Goal: Information Seeking & Learning: Learn about a topic

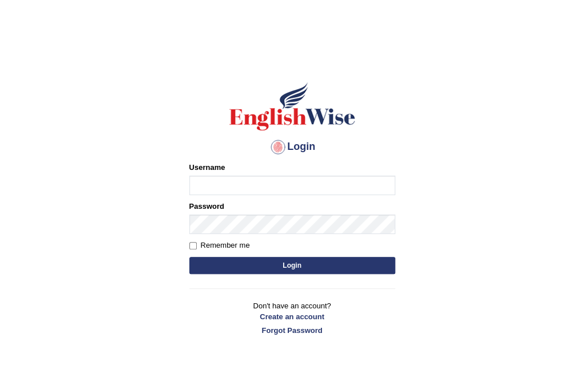
type input "Nomz1986"
click at [273, 271] on button "Login" at bounding box center [292, 265] width 206 height 17
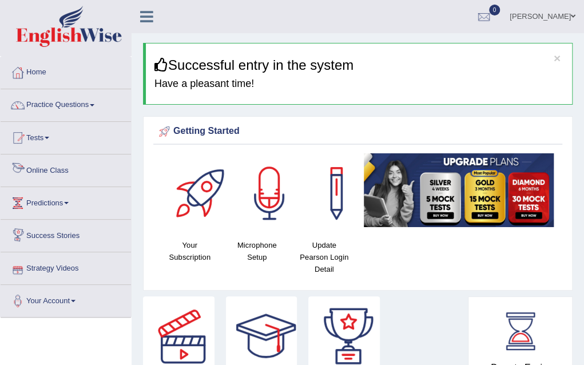
click at [55, 168] on link "Online Class" at bounding box center [66, 168] width 130 height 29
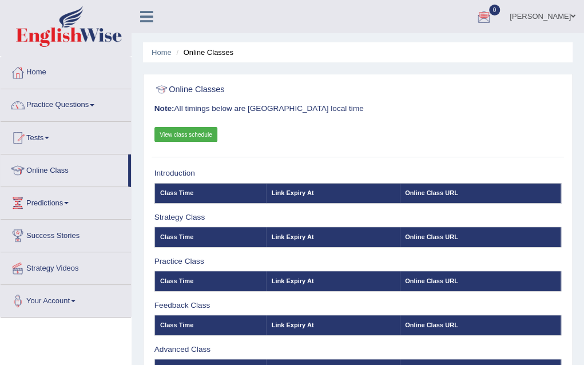
click at [199, 133] on link "View class schedule" at bounding box center [185, 134] width 63 height 15
click at [94, 105] on span at bounding box center [92, 105] width 5 height 2
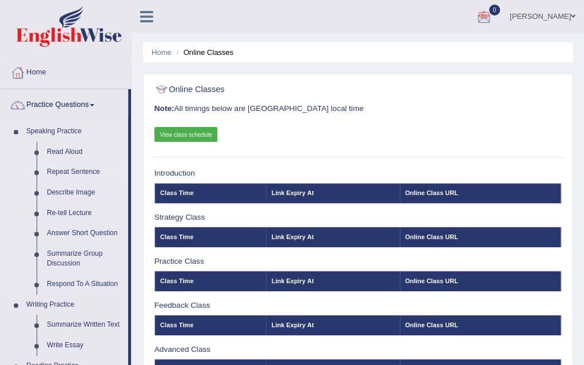
click at [75, 174] on link "Repeat Sentence" at bounding box center [85, 172] width 86 height 21
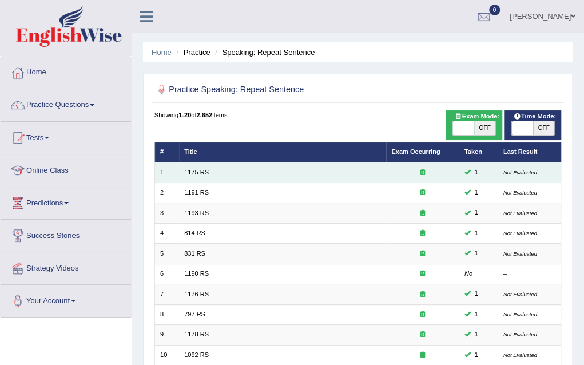
click at [179, 172] on td "1175 RS" at bounding box center [282, 172] width 207 height 20
click at [195, 172] on link "1175 RS" at bounding box center [196, 172] width 25 height 7
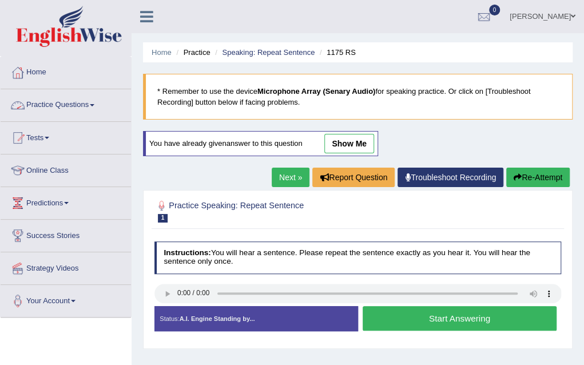
click at [94, 105] on span at bounding box center [92, 105] width 5 height 2
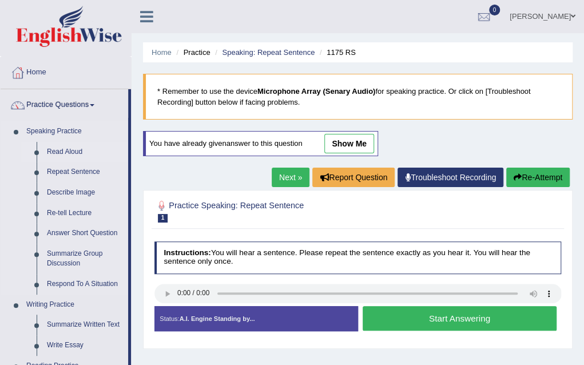
click at [71, 153] on link "Read Aloud" at bounding box center [85, 152] width 86 height 21
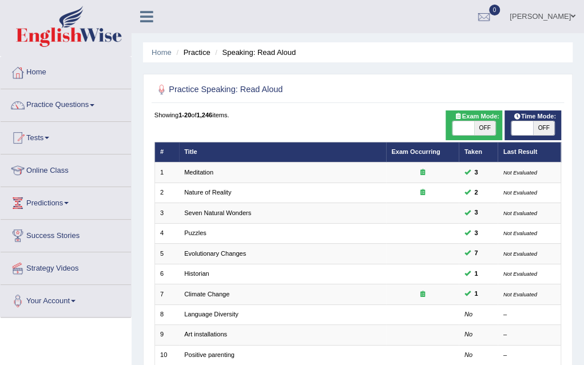
click at [517, 119] on span "Time Mode:" at bounding box center [534, 116] width 50 height 10
click at [545, 125] on span "OFF" at bounding box center [543, 128] width 21 height 14
checkbox input "true"
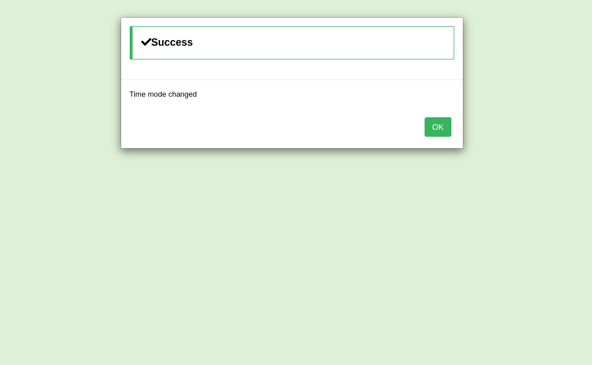
click at [437, 132] on button "OK" at bounding box center [438, 126] width 26 height 19
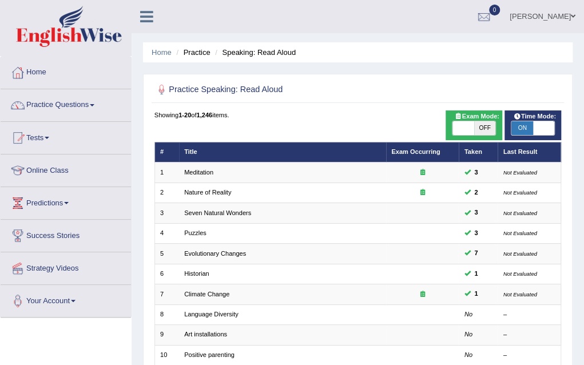
click at [480, 126] on span "OFF" at bounding box center [484, 128] width 21 height 14
checkbox input "true"
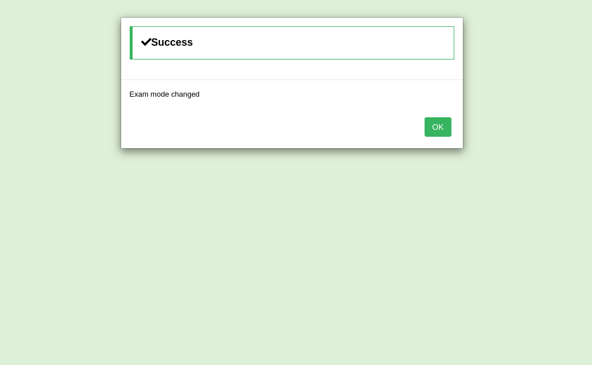
click at [432, 130] on button "OK" at bounding box center [438, 126] width 26 height 19
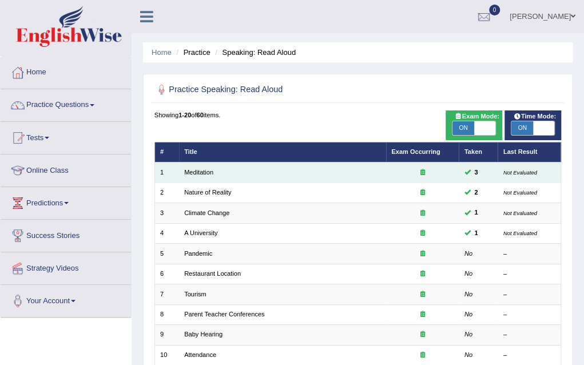
click at [209, 175] on td "Meditation" at bounding box center [282, 172] width 207 height 20
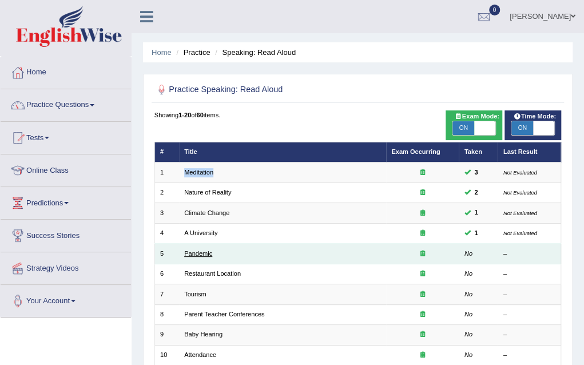
click at [202, 255] on link "Pandemic" at bounding box center [198, 253] width 28 height 7
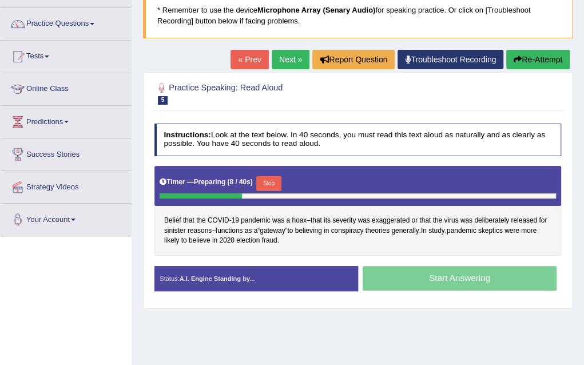
scroll to position [91, 0]
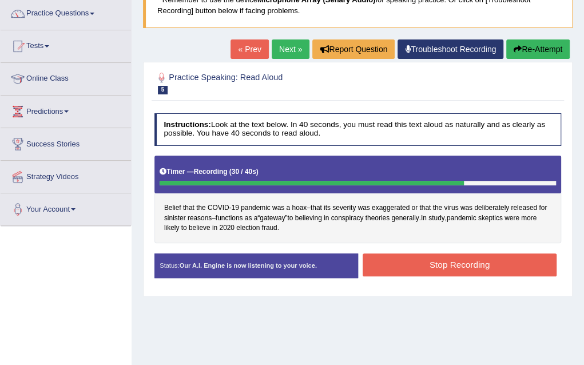
click at [474, 254] on button "Stop Recording" at bounding box center [459, 264] width 194 height 22
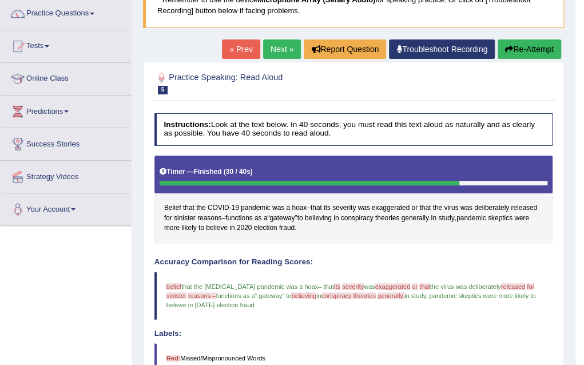
click at [282, 46] on link "Next »" at bounding box center [282, 48] width 38 height 19
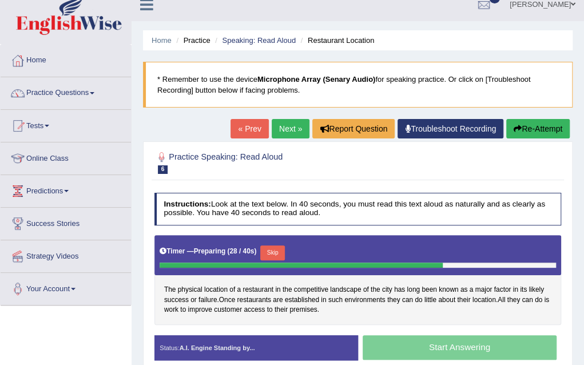
scroll to position [23, 0]
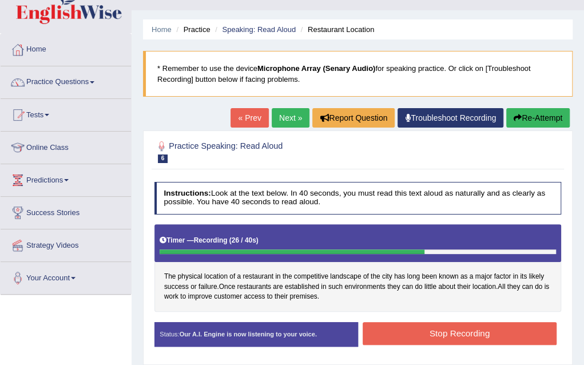
click at [450, 339] on button "Stop Recording" at bounding box center [459, 333] width 194 height 22
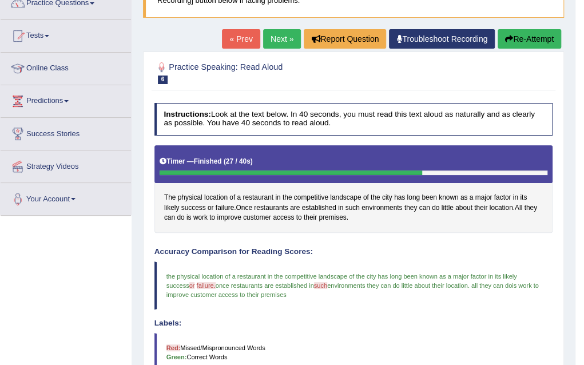
scroll to position [91, 0]
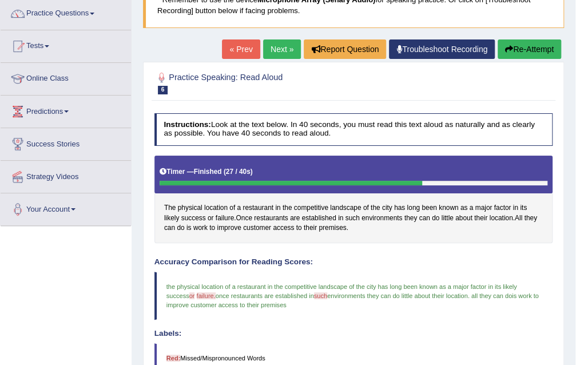
click at [278, 45] on link "Next »" at bounding box center [282, 48] width 38 height 19
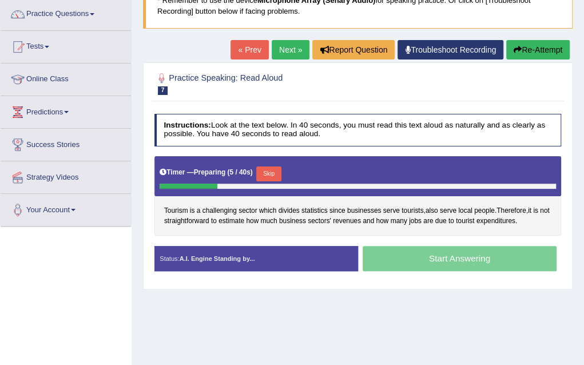
scroll to position [91, 0]
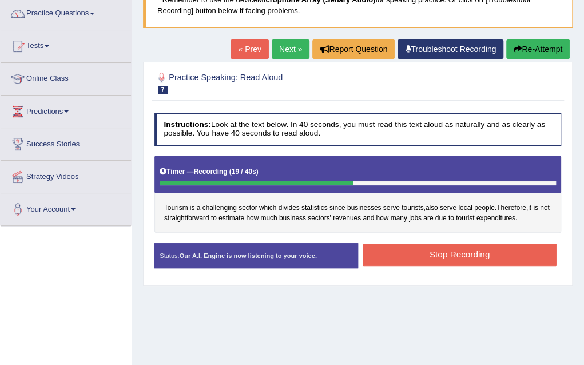
click at [481, 259] on button "Stop Recording" at bounding box center [459, 254] width 194 height 22
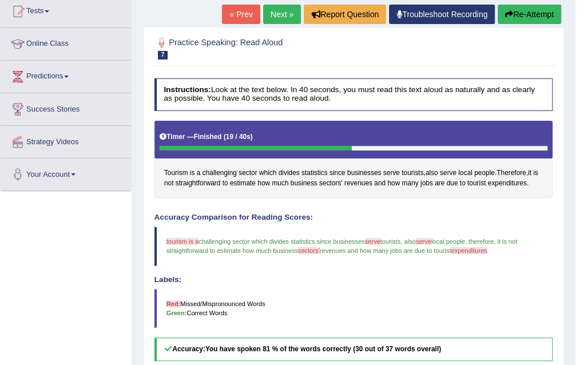
scroll to position [137, 0]
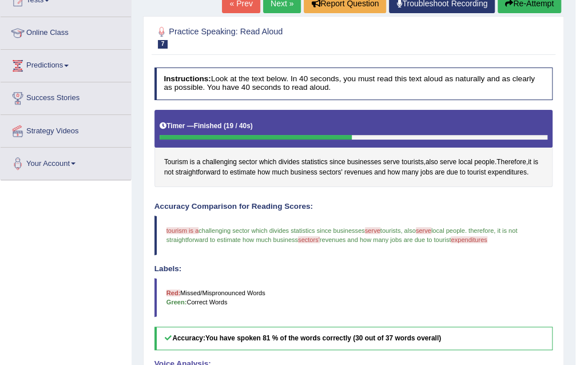
click at [274, 5] on link "Next »" at bounding box center [282, 3] width 38 height 19
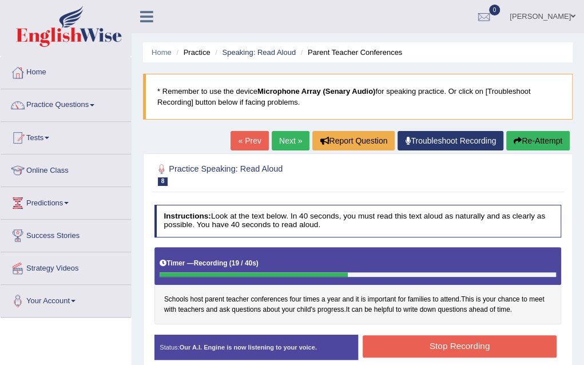
click at [415, 338] on button "Stop Recording" at bounding box center [459, 346] width 194 height 22
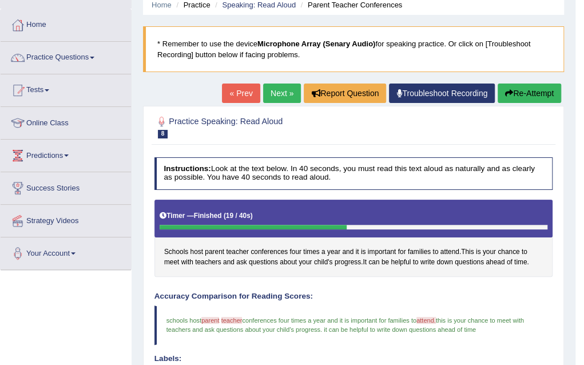
scroll to position [46, 0]
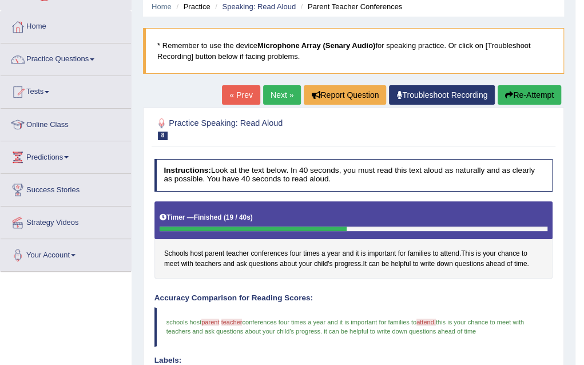
click at [275, 89] on link "Next »" at bounding box center [282, 94] width 38 height 19
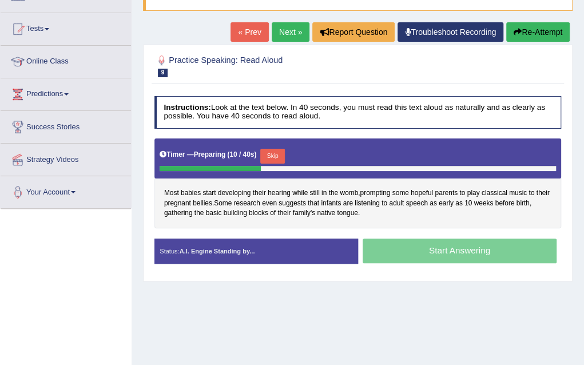
scroll to position [114, 0]
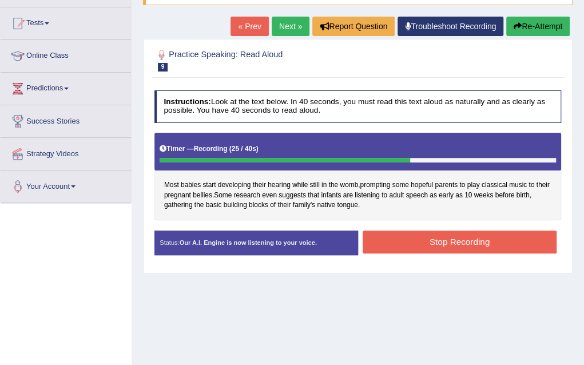
click at [465, 241] on button "Stop Recording" at bounding box center [459, 241] width 194 height 22
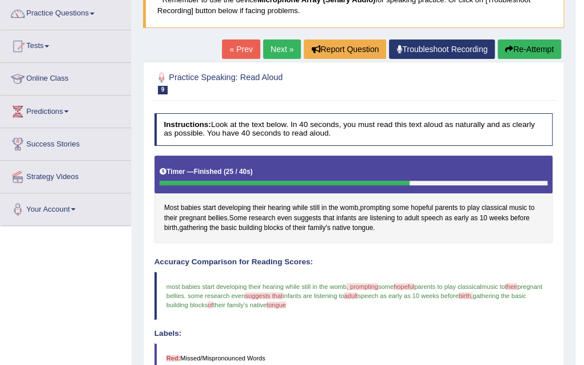
scroll to position [69, 0]
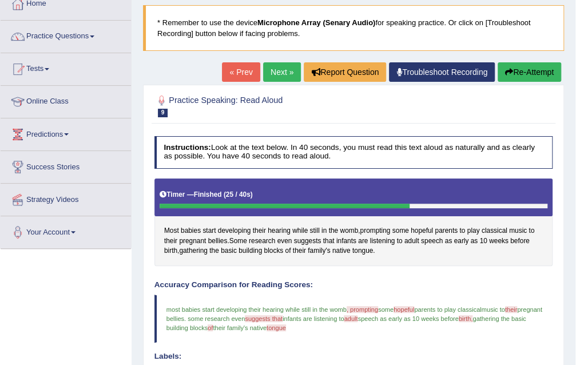
click at [282, 70] on link "Next »" at bounding box center [282, 71] width 38 height 19
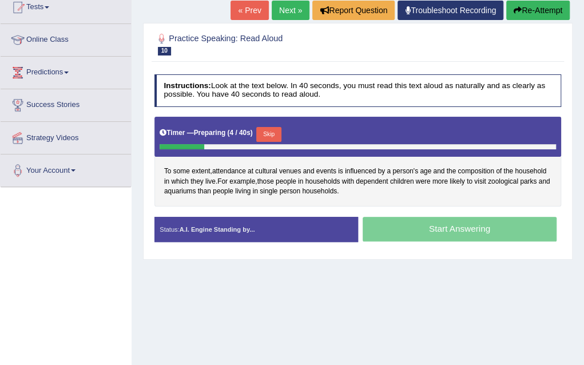
scroll to position [137, 0]
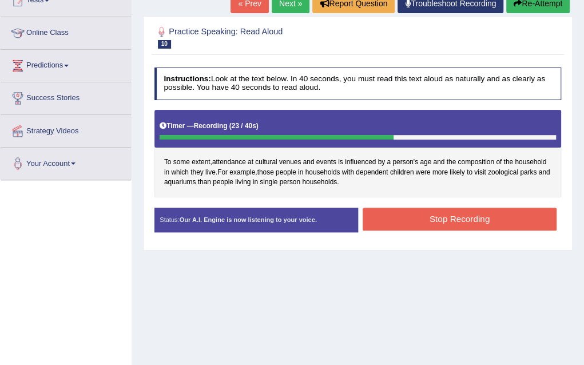
click at [444, 224] on button "Stop Recording" at bounding box center [459, 218] width 194 height 22
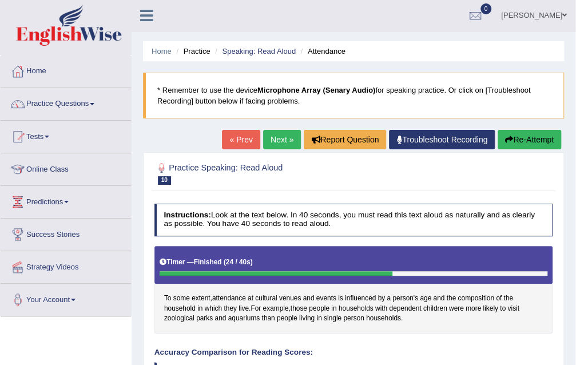
scroll to position [0, 0]
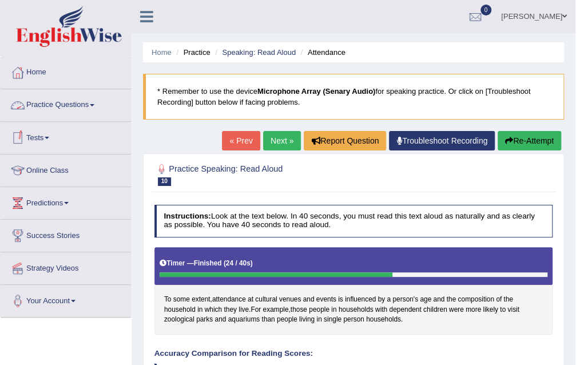
click at [98, 103] on link "Practice Questions" at bounding box center [66, 103] width 130 height 29
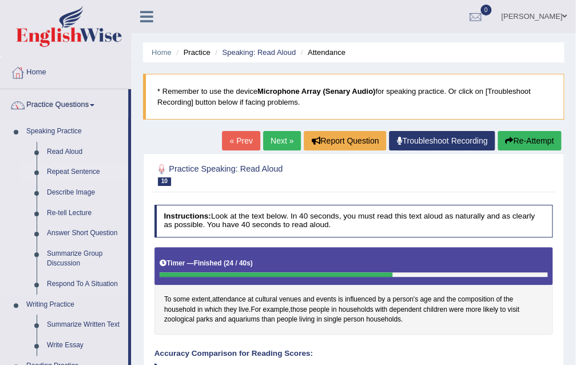
click at [74, 167] on link "Repeat Sentence" at bounding box center [85, 172] width 86 height 21
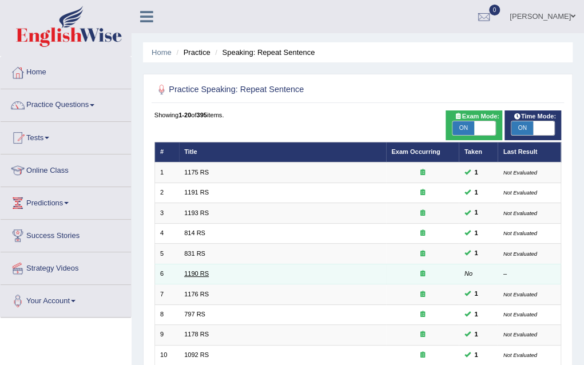
click at [206, 274] on link "1190 RS" at bounding box center [196, 273] width 25 height 7
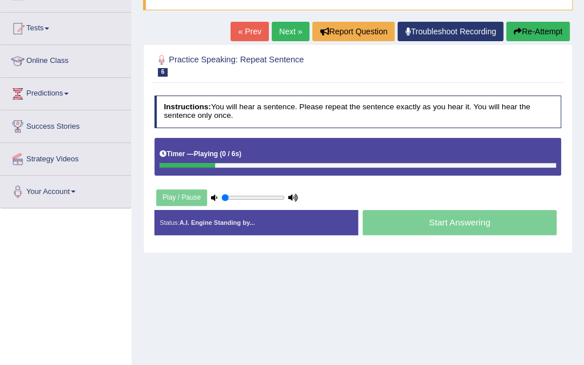
scroll to position [114, 0]
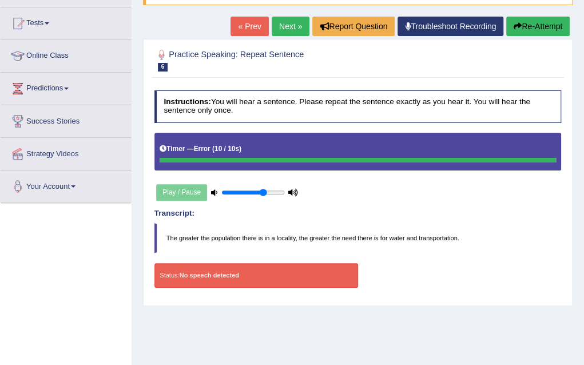
type input "0.7"
click at [262, 189] on input "range" at bounding box center [252, 193] width 63 height 8
click at [281, 27] on link "Next »" at bounding box center [290, 26] width 38 height 19
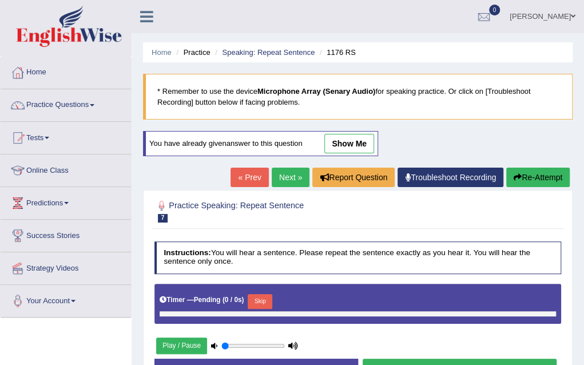
type input "0.7"
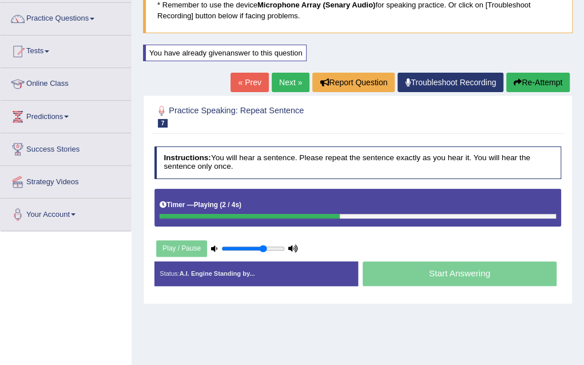
scroll to position [114, 0]
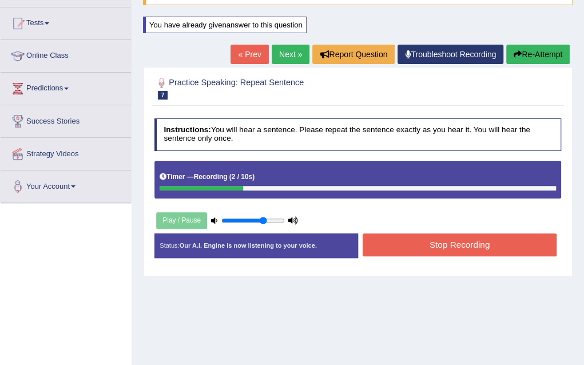
click at [401, 243] on button "Stop Recording" at bounding box center [459, 244] width 194 height 22
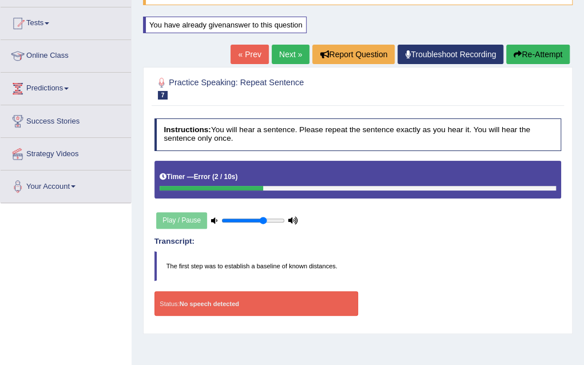
click at [558, 54] on button "Re-Attempt" at bounding box center [537, 54] width 63 height 19
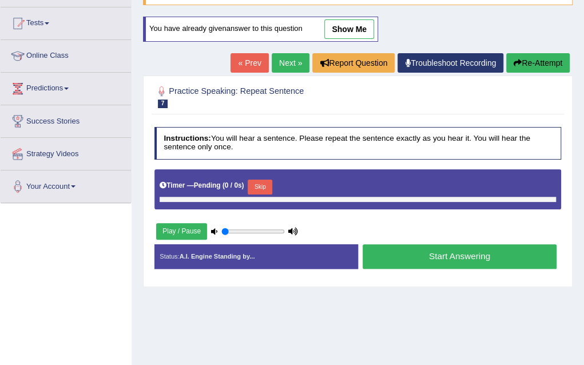
type input "0.7"
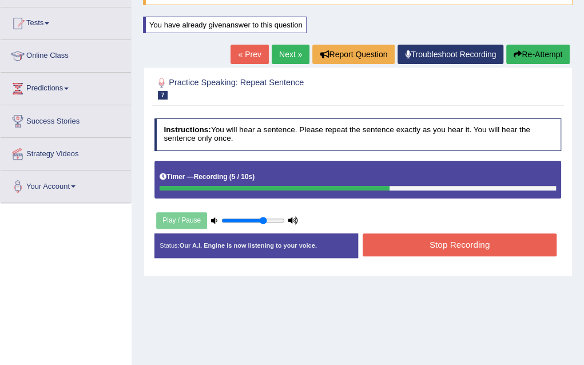
click at [392, 246] on button "Stop Recording" at bounding box center [459, 244] width 194 height 22
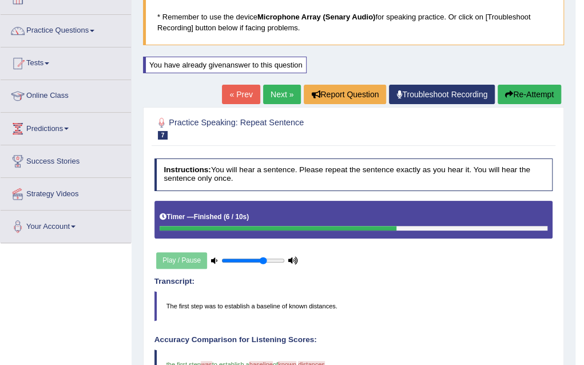
scroll to position [46, 0]
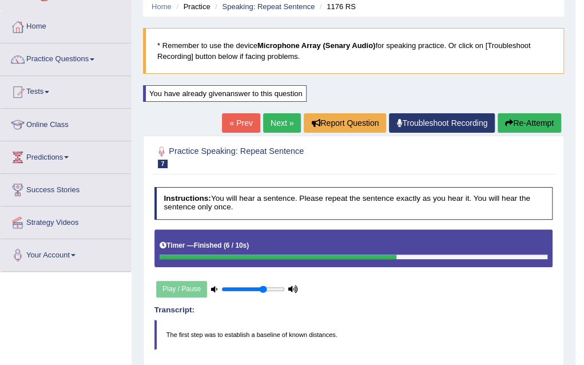
click at [285, 116] on link "Next »" at bounding box center [282, 122] width 38 height 19
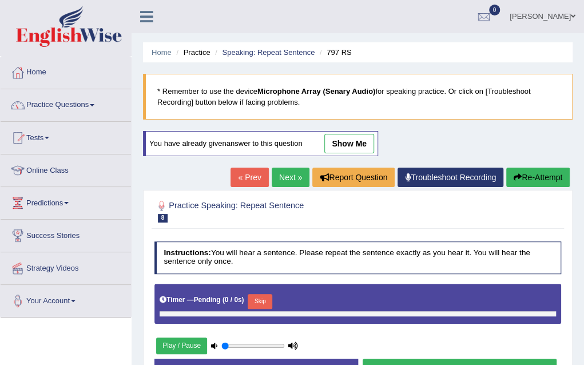
type input "0.7"
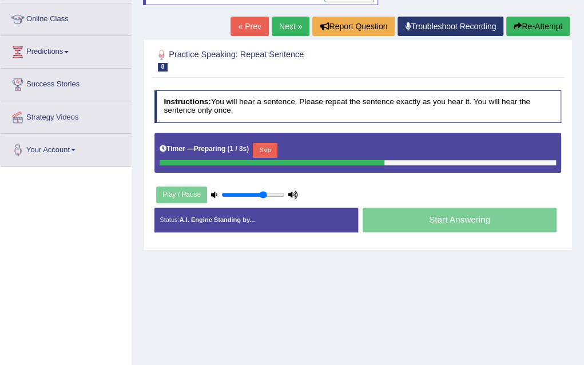
scroll to position [160, 0]
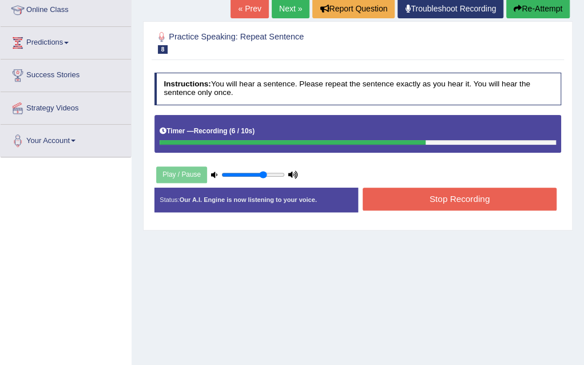
click at [475, 201] on button "Stop Recording" at bounding box center [459, 198] width 194 height 22
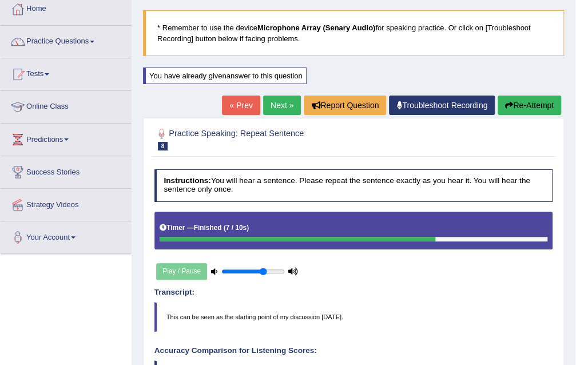
scroll to position [46, 0]
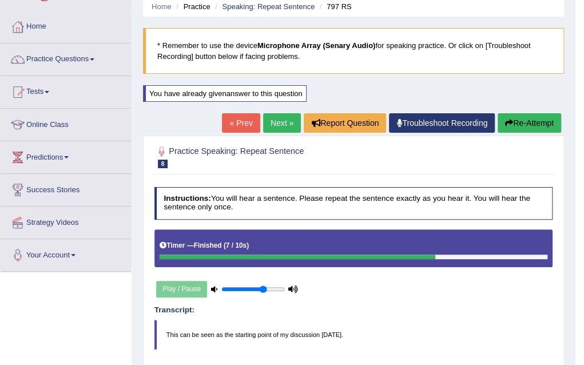
click at [263, 124] on link "Next »" at bounding box center [282, 122] width 38 height 19
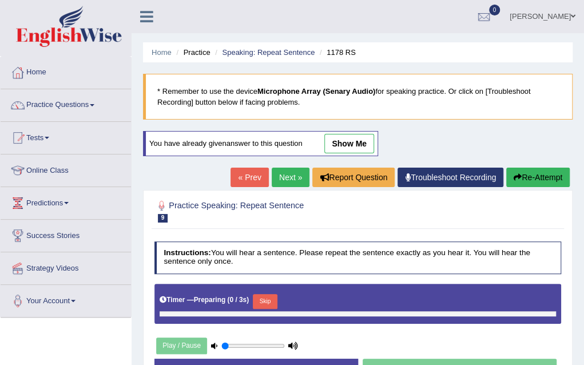
type input "0.7"
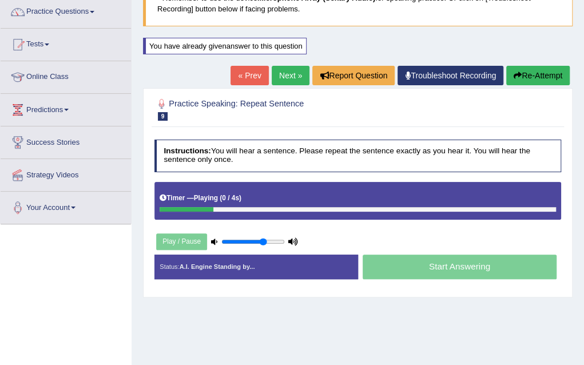
scroll to position [114, 0]
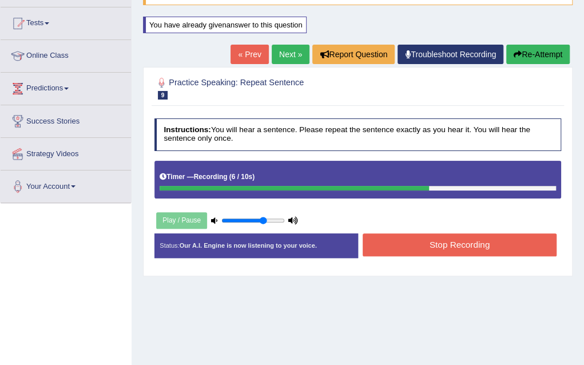
click at [466, 250] on button "Stop Recording" at bounding box center [459, 244] width 194 height 22
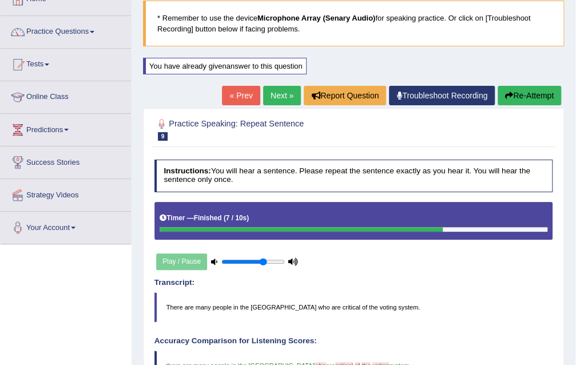
scroll to position [69, 0]
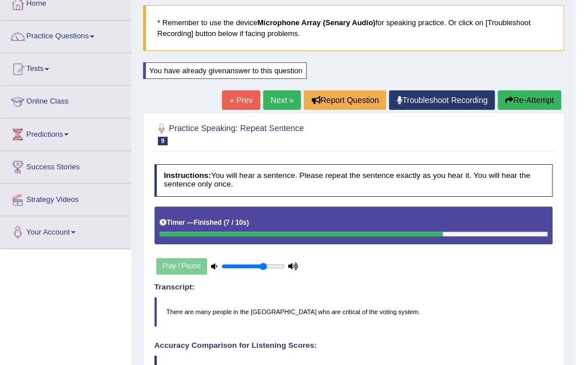
click at [283, 99] on link "Next »" at bounding box center [282, 99] width 38 height 19
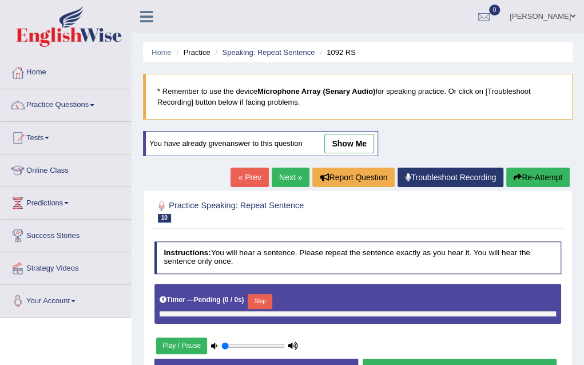
type input "0.7"
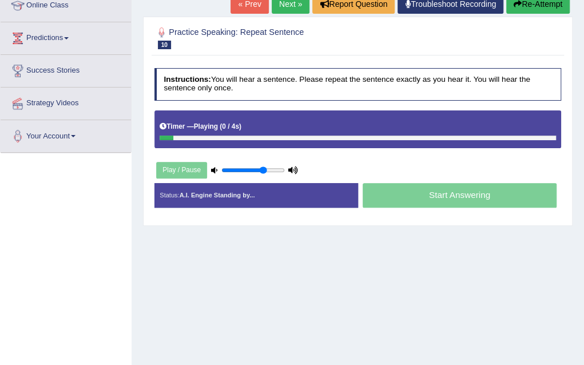
scroll to position [183, 0]
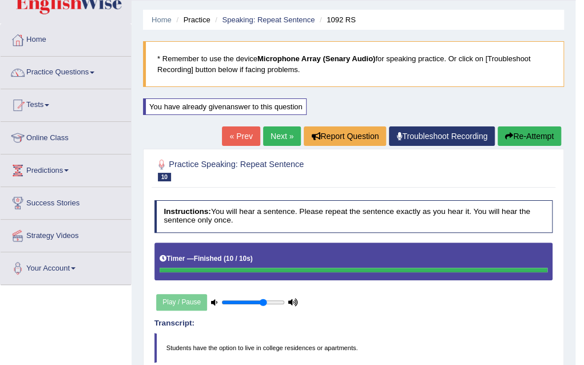
scroll to position [23, 0]
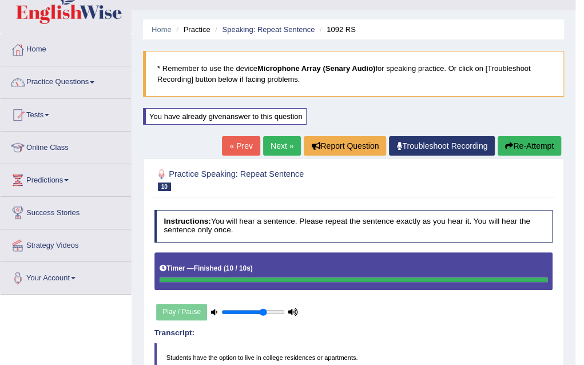
click at [281, 143] on link "Next »" at bounding box center [282, 145] width 38 height 19
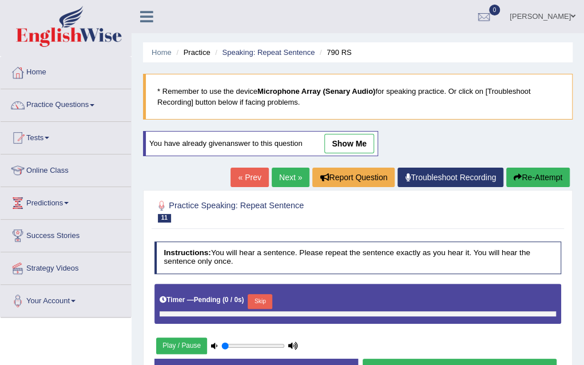
type input "0.7"
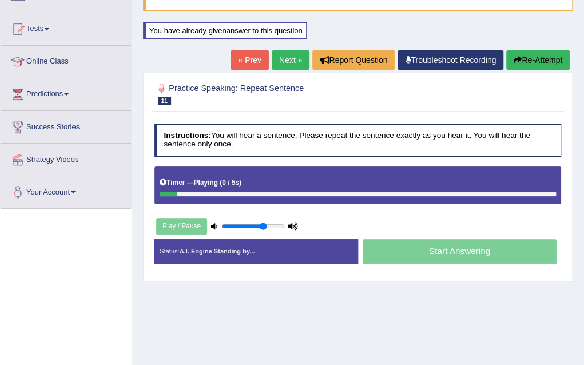
scroll to position [137, 0]
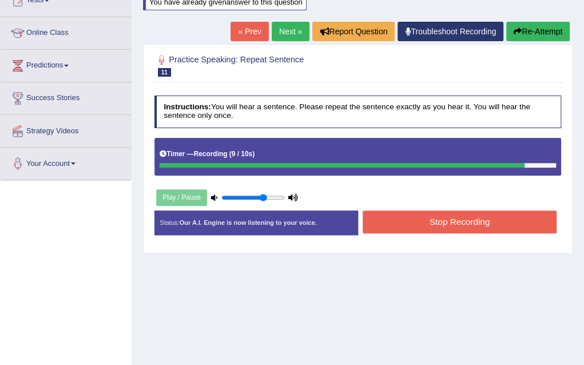
click at [463, 217] on button "Stop Recording" at bounding box center [459, 221] width 194 height 22
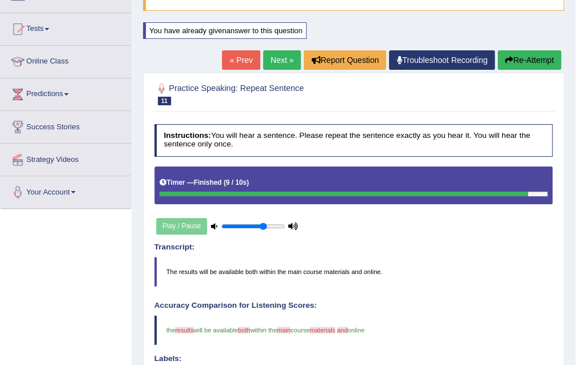
scroll to position [106, 0]
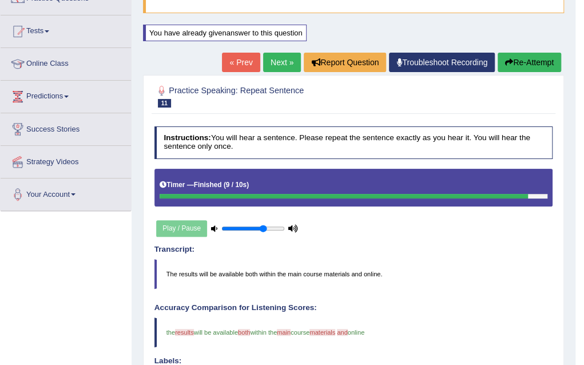
click at [282, 62] on link "Next »" at bounding box center [282, 62] width 38 height 19
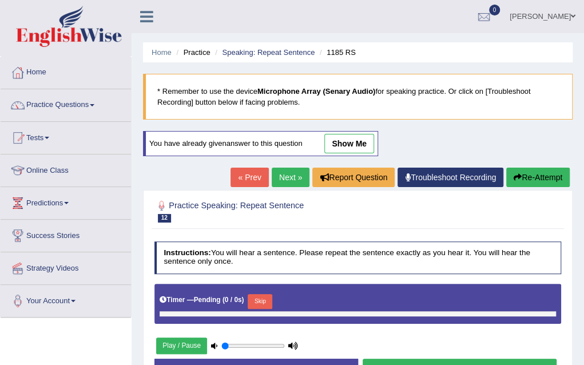
type input "0.7"
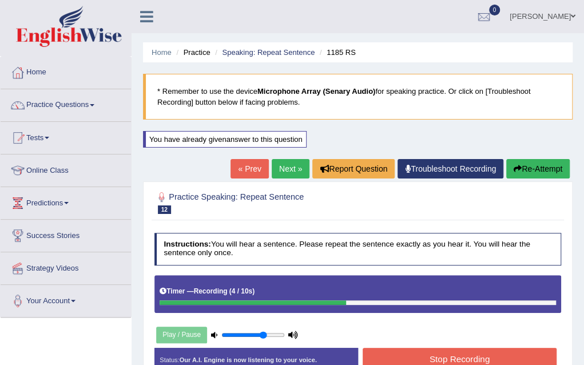
click at [505, 343] on div "Instructions: You will hear a sentence. Please repeat the sentence exactly as y…" at bounding box center [356, 305] width 411 height 157
click at [503, 349] on button "Stop Recording" at bounding box center [459, 358] width 194 height 22
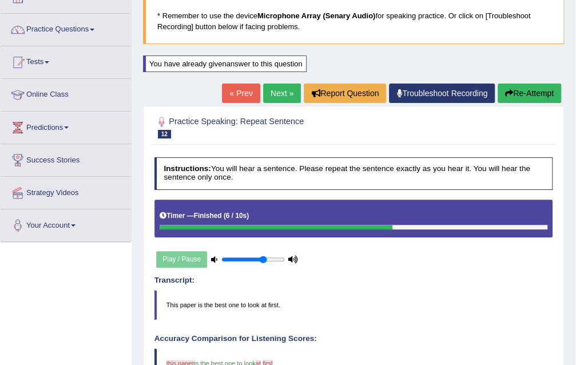
scroll to position [69, 0]
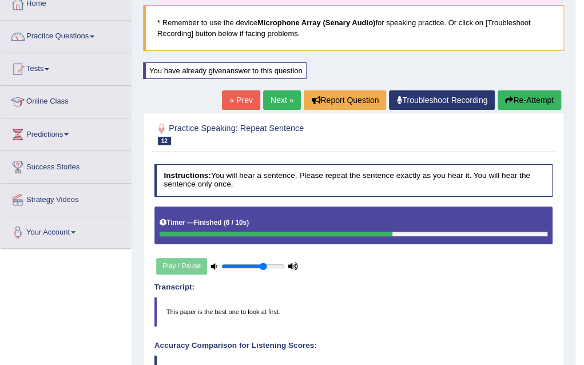
click at [272, 99] on link "Next »" at bounding box center [282, 99] width 38 height 19
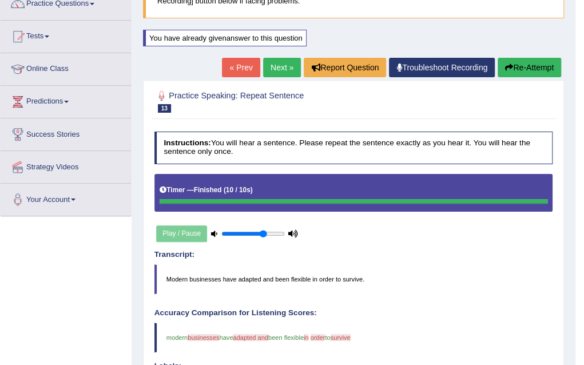
scroll to position [91, 0]
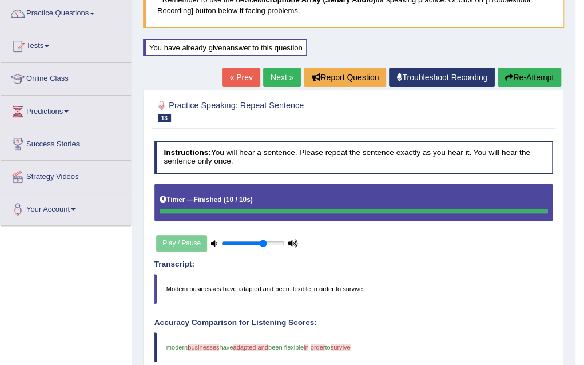
click at [282, 77] on link "Next »" at bounding box center [282, 76] width 38 height 19
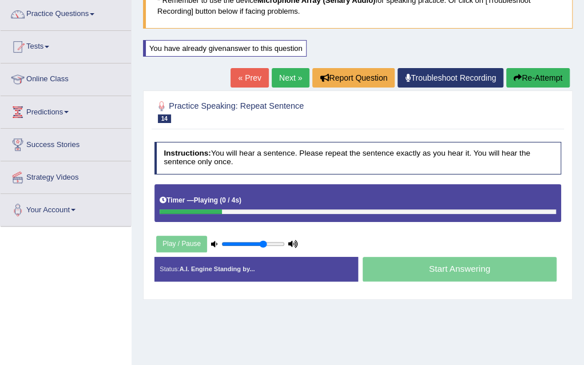
scroll to position [91, 0]
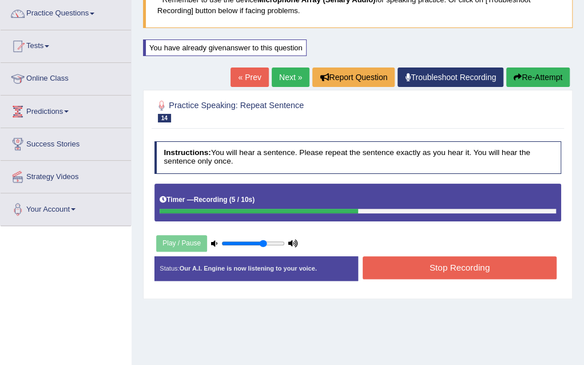
click at [452, 273] on button "Stop Recording" at bounding box center [459, 267] width 194 height 22
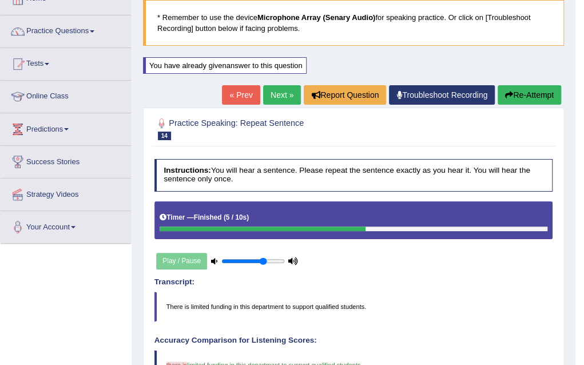
scroll to position [46, 0]
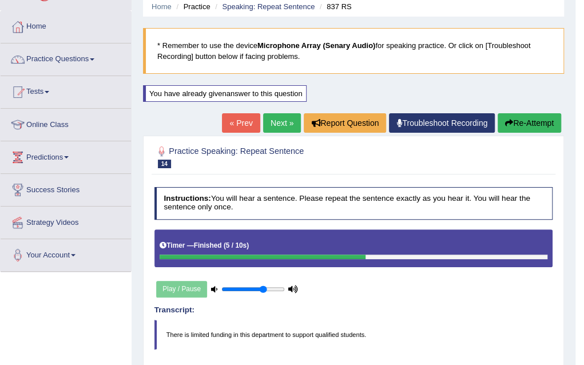
click at [274, 115] on link "Next »" at bounding box center [282, 122] width 38 height 19
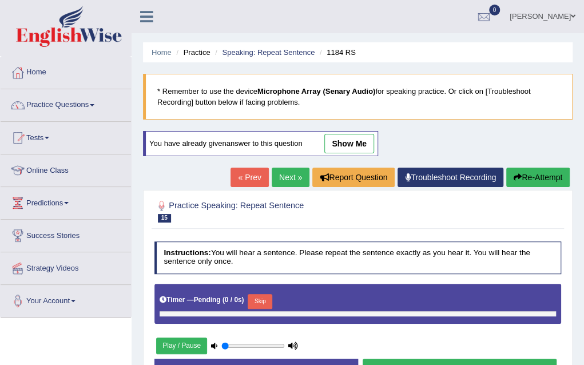
type input "0.7"
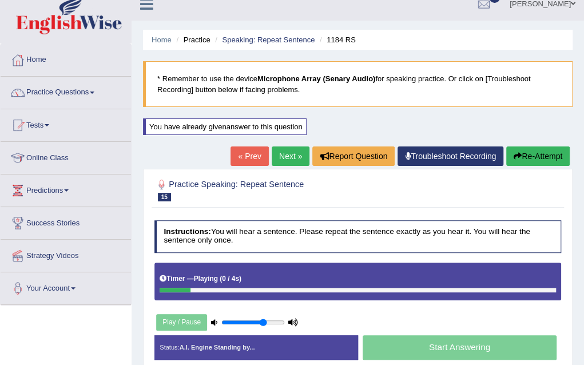
scroll to position [23, 0]
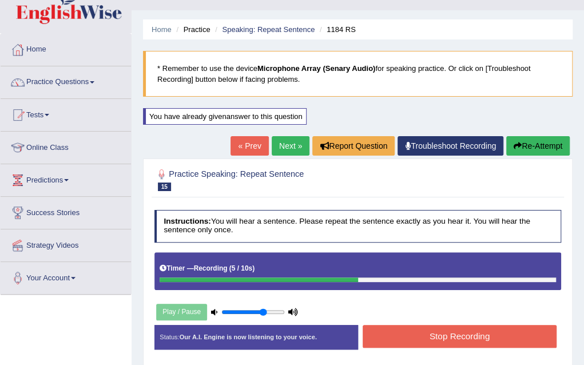
click at [497, 333] on button "Stop Recording" at bounding box center [459, 336] width 194 height 22
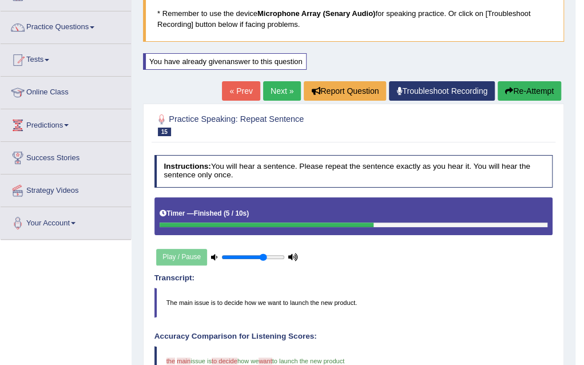
scroll to position [69, 0]
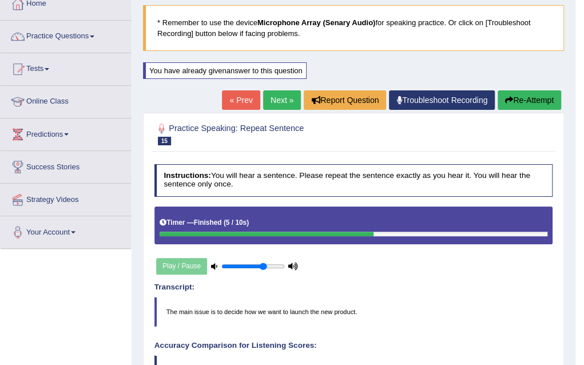
click at [278, 93] on link "Next »" at bounding box center [282, 99] width 38 height 19
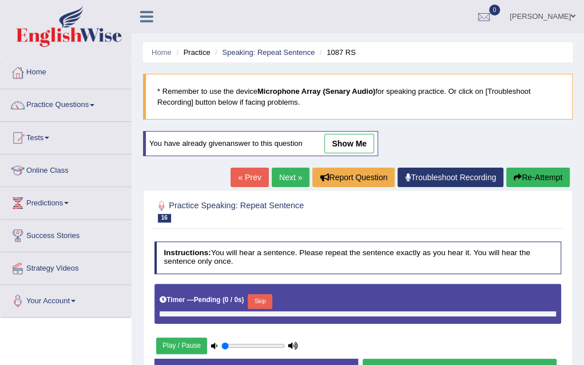
type input "0.7"
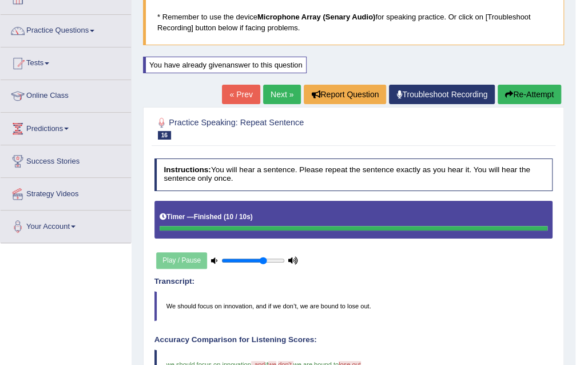
scroll to position [69, 0]
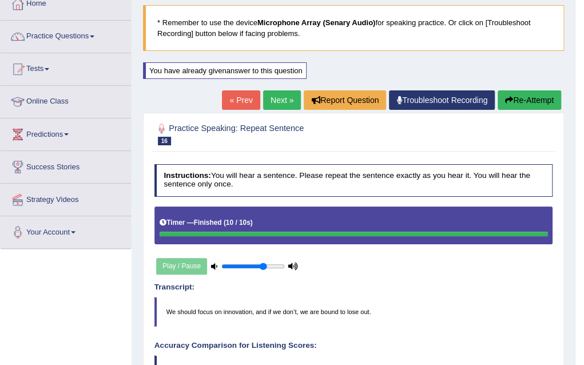
click at [279, 101] on link "Next »" at bounding box center [282, 99] width 38 height 19
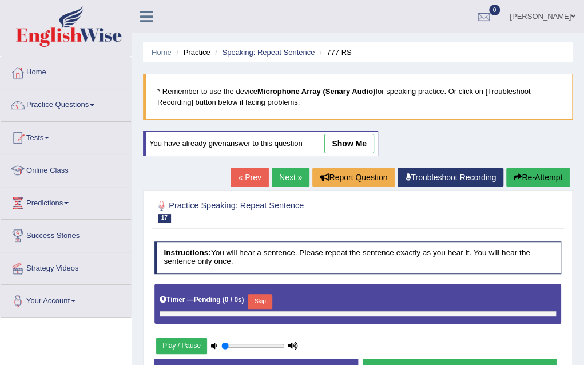
type input "0.7"
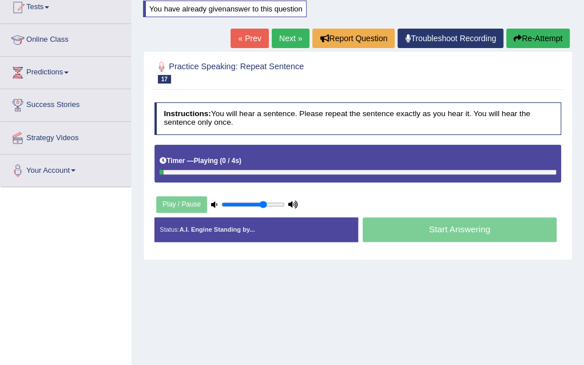
scroll to position [137, 0]
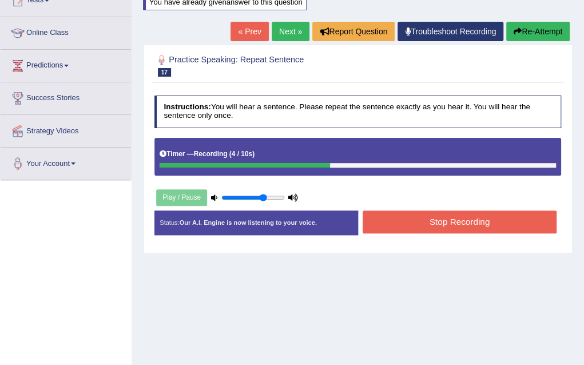
click at [442, 222] on button "Stop Recording" at bounding box center [459, 221] width 194 height 22
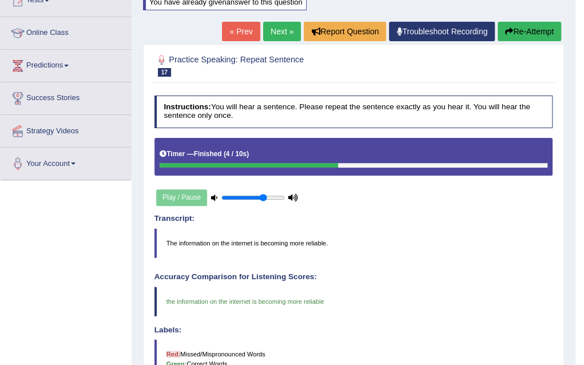
click at [285, 34] on link "Next »" at bounding box center [282, 31] width 38 height 19
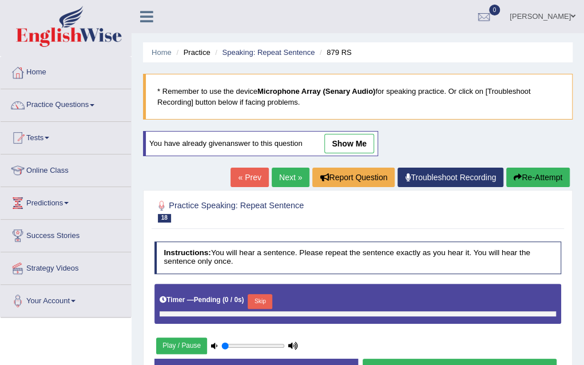
type input "0.7"
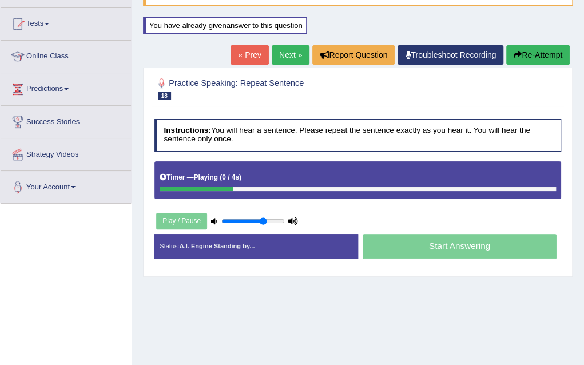
scroll to position [114, 0]
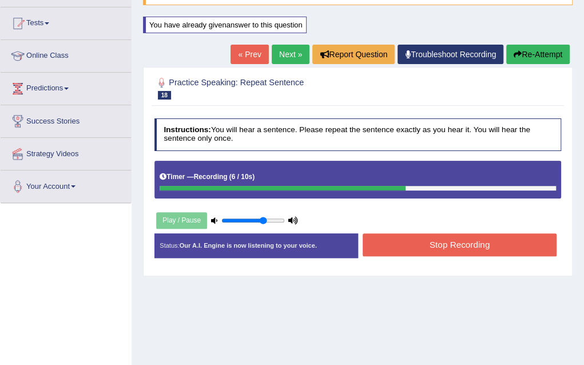
click at [466, 247] on button "Stop Recording" at bounding box center [459, 244] width 194 height 22
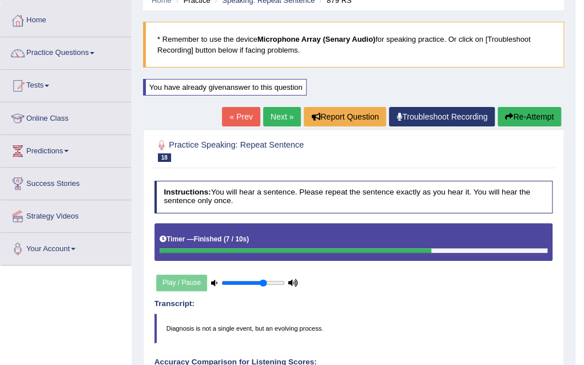
scroll to position [46, 0]
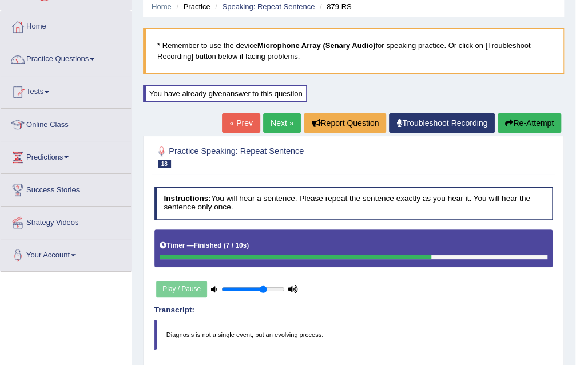
click at [277, 122] on link "Next »" at bounding box center [282, 122] width 38 height 19
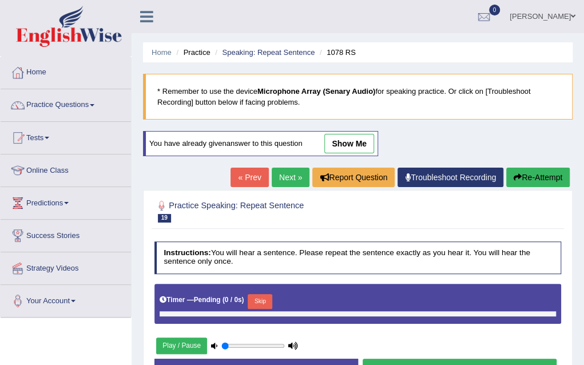
type input "0.7"
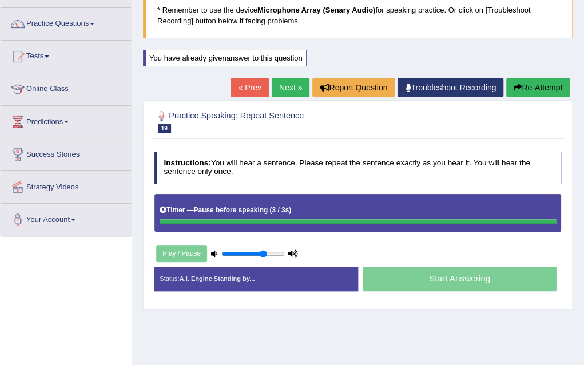
scroll to position [91, 0]
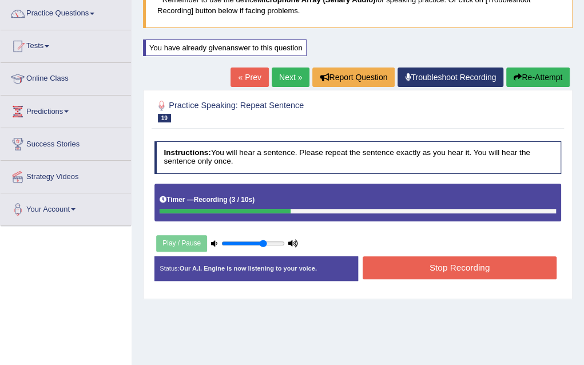
click at [485, 257] on button "Stop Recording" at bounding box center [459, 267] width 194 height 22
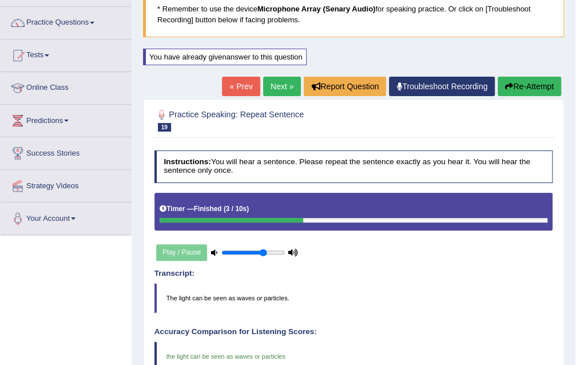
scroll to position [69, 0]
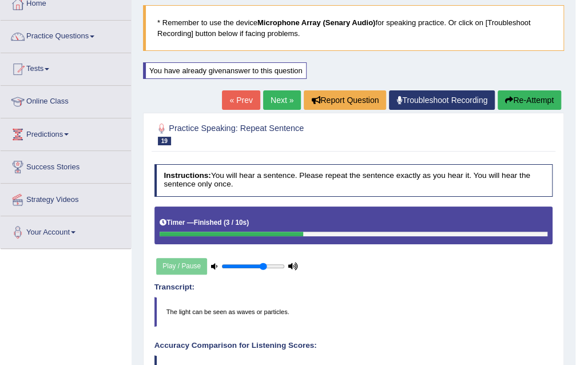
click at [280, 98] on link "Next »" at bounding box center [282, 99] width 38 height 19
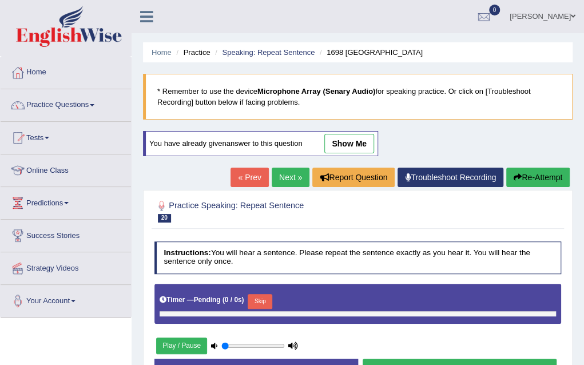
type input "0.7"
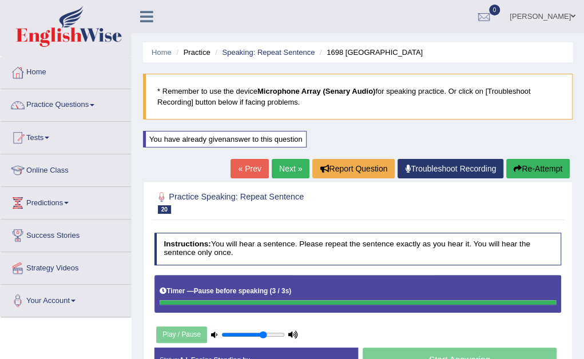
scroll to position [241, 0]
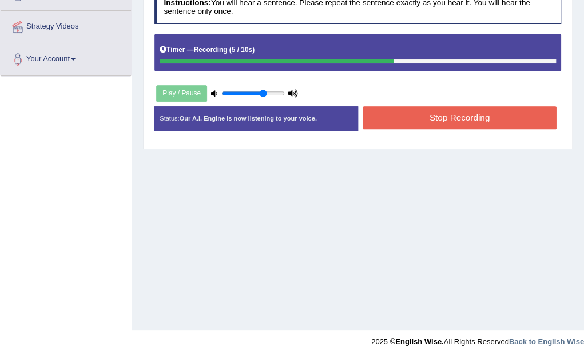
click at [474, 117] on button "Stop Recording" at bounding box center [459, 117] width 194 height 22
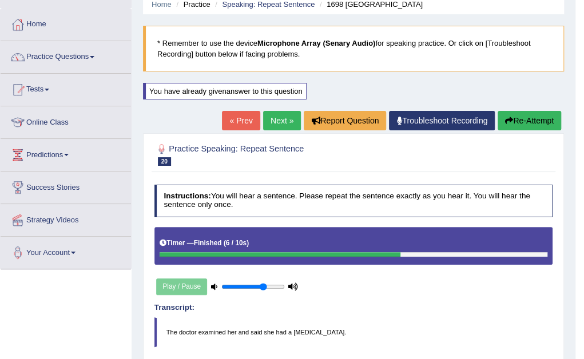
scroll to position [35, 0]
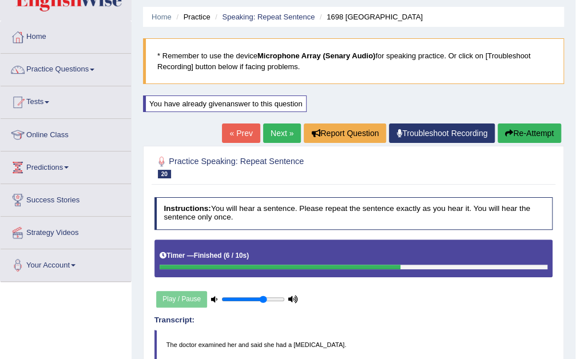
click at [275, 137] on link "Next »" at bounding box center [282, 132] width 38 height 19
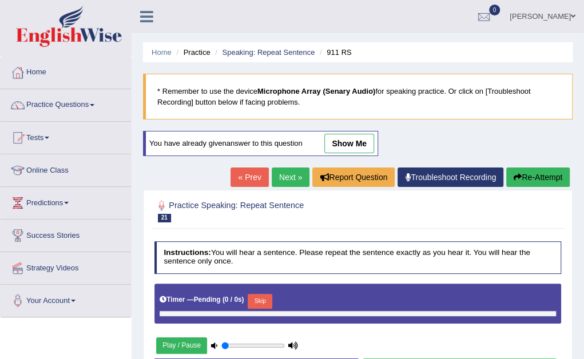
type input "0.7"
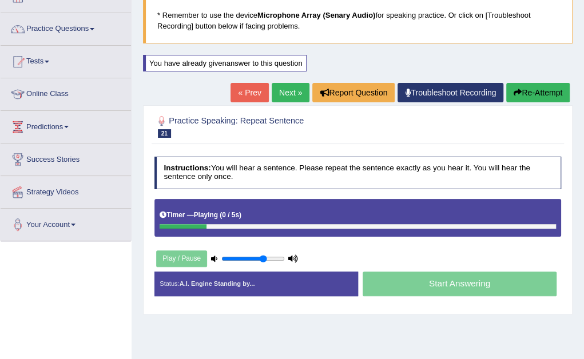
scroll to position [91, 0]
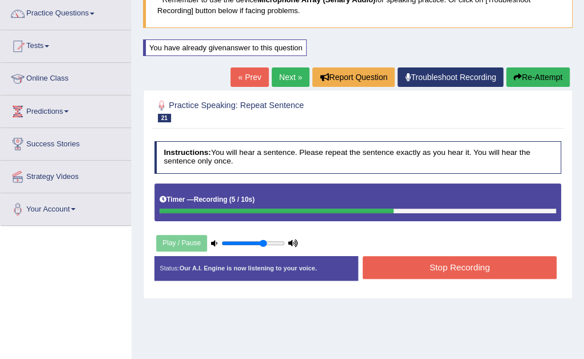
click at [476, 268] on button "Stop Recording" at bounding box center [459, 267] width 194 height 22
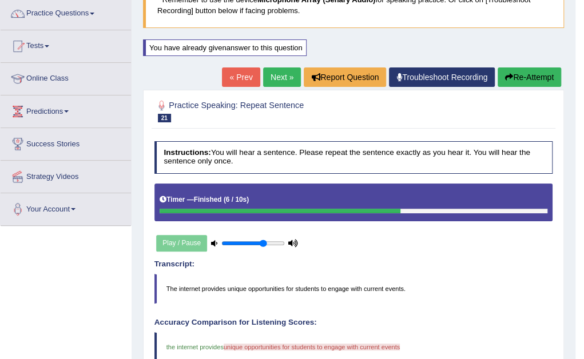
click at [274, 70] on link "Next »" at bounding box center [282, 76] width 38 height 19
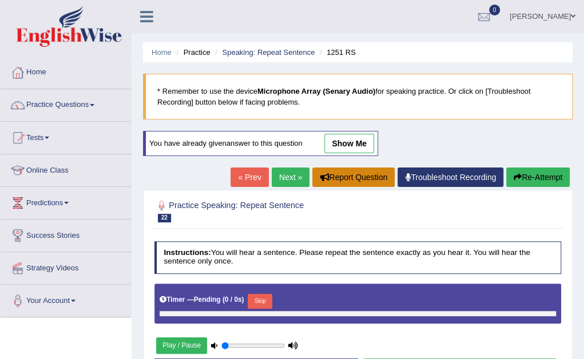
type input "0.7"
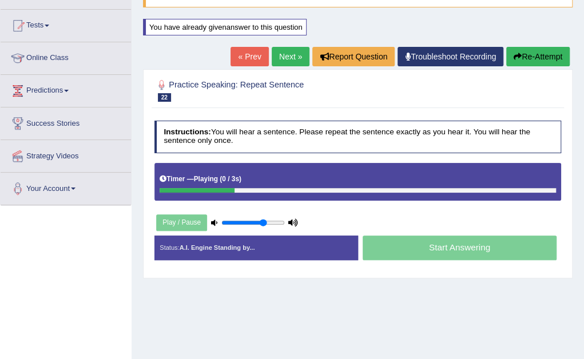
scroll to position [114, 0]
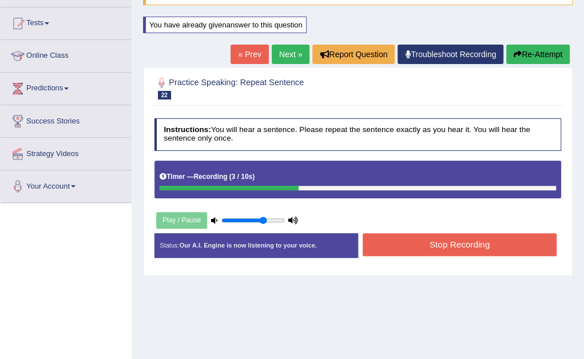
click at [466, 242] on button "Stop Recording" at bounding box center [459, 244] width 194 height 22
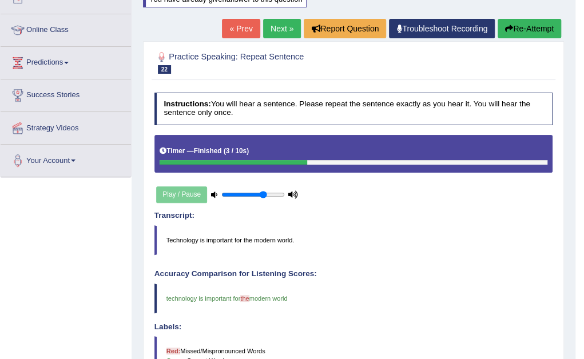
scroll to position [137, 0]
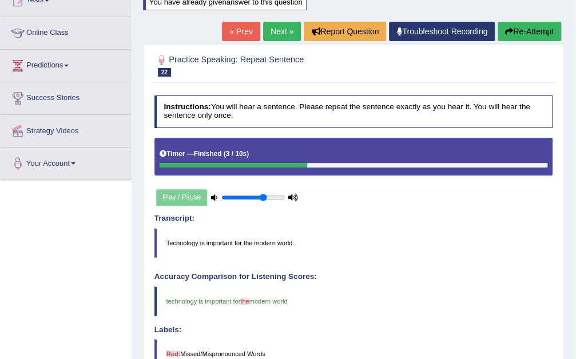
click at [277, 28] on link "Next »" at bounding box center [282, 31] width 38 height 19
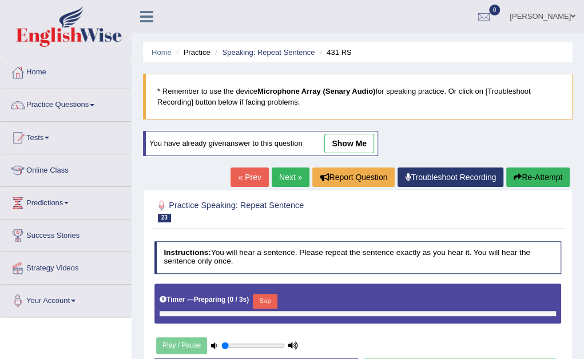
type input "0.7"
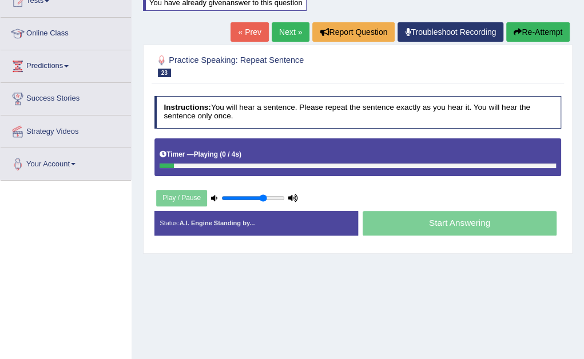
scroll to position [137, 0]
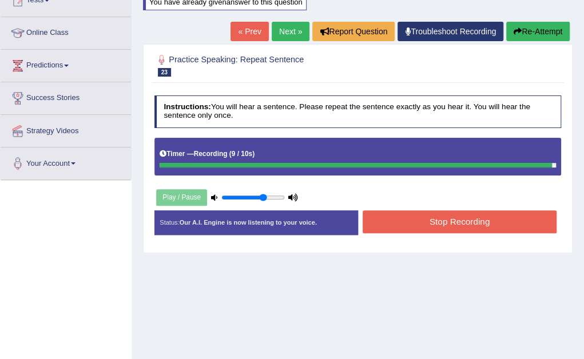
click at [458, 226] on button "Stop Recording" at bounding box center [459, 221] width 194 height 22
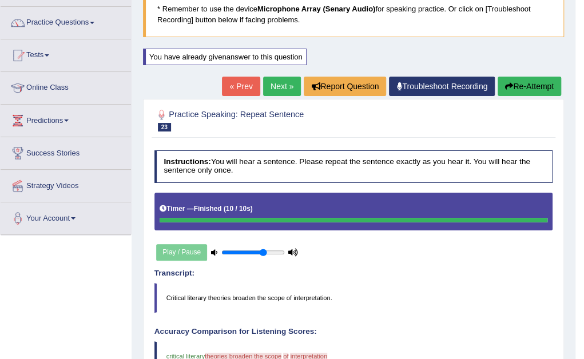
scroll to position [53, 0]
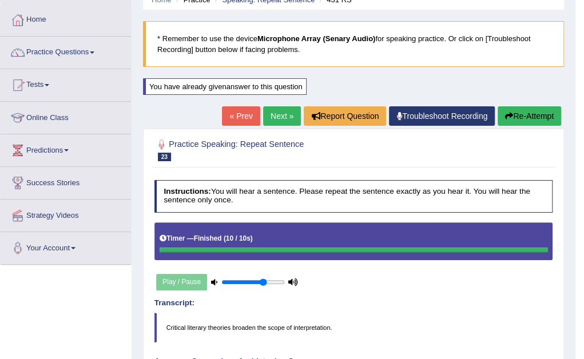
click at [274, 116] on link "Next »" at bounding box center [282, 115] width 38 height 19
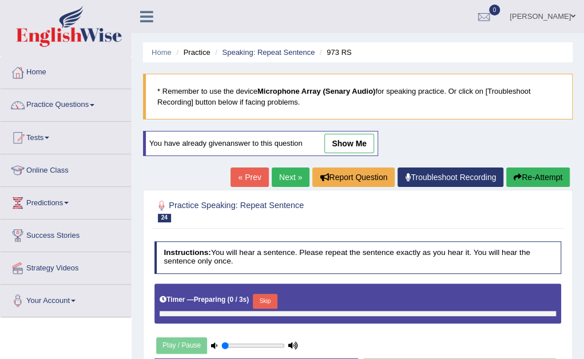
type input "0.7"
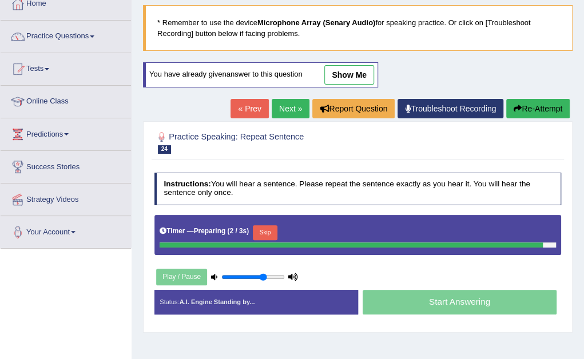
scroll to position [91, 0]
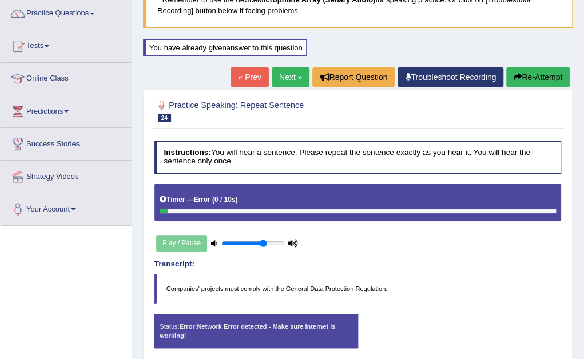
click at [281, 75] on link "Next »" at bounding box center [290, 76] width 38 height 19
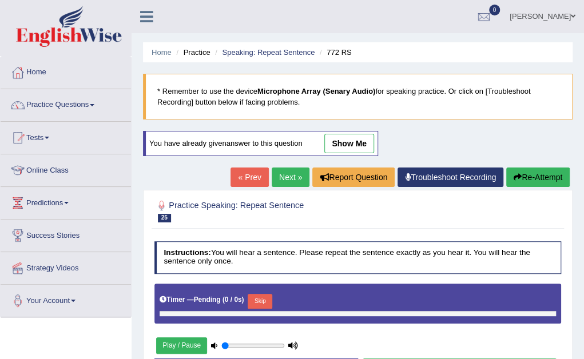
type input "0.7"
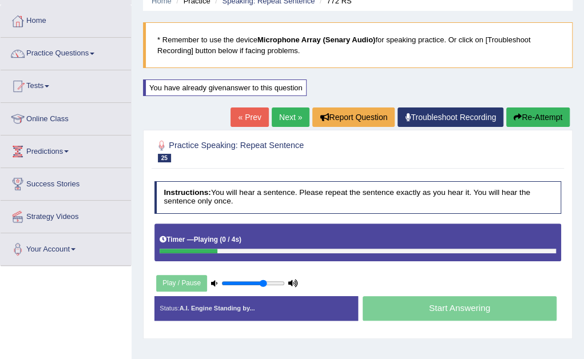
scroll to position [69, 0]
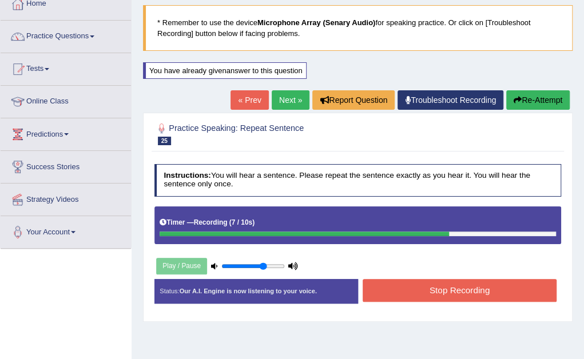
click at [490, 287] on button "Stop Recording" at bounding box center [459, 290] width 194 height 22
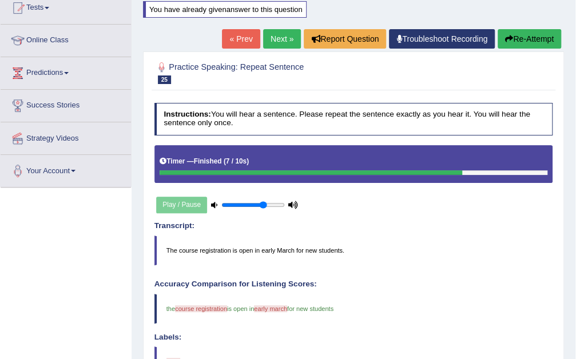
scroll to position [114, 0]
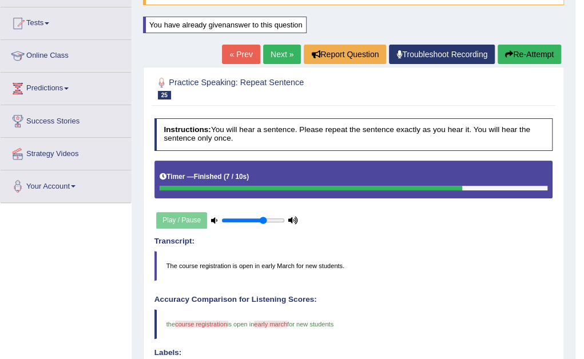
click at [273, 52] on link "Next »" at bounding box center [282, 54] width 38 height 19
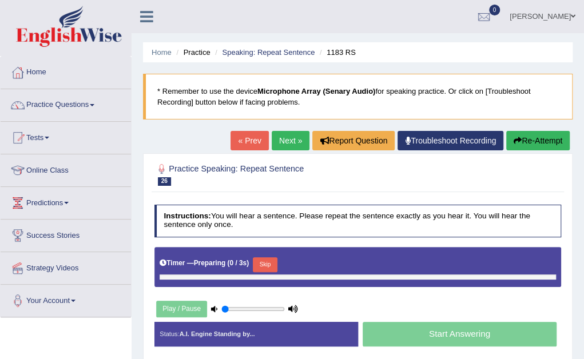
type input "0.7"
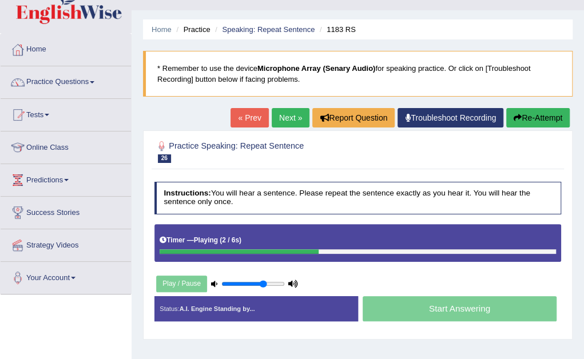
scroll to position [46, 0]
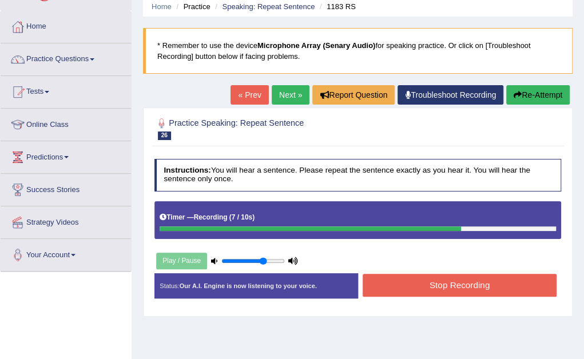
click at [417, 289] on button "Stop Recording" at bounding box center [459, 285] width 194 height 22
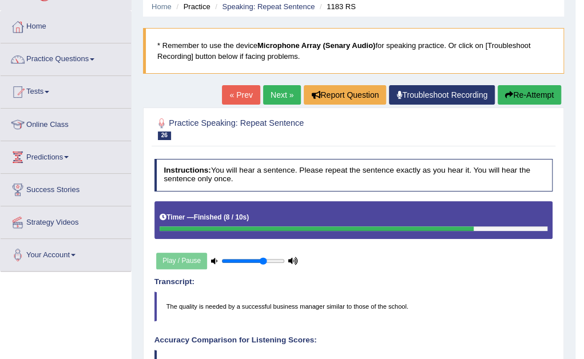
click at [517, 97] on button "Re-Attempt" at bounding box center [528, 94] width 63 height 19
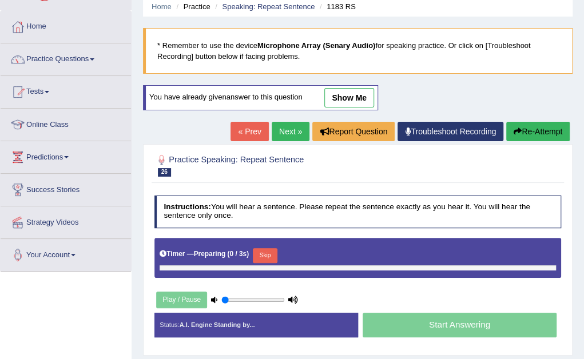
type input "0.7"
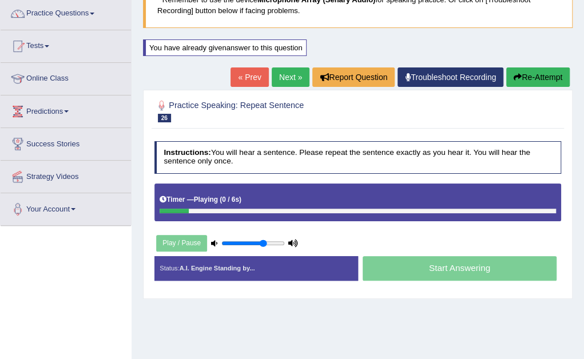
scroll to position [114, 0]
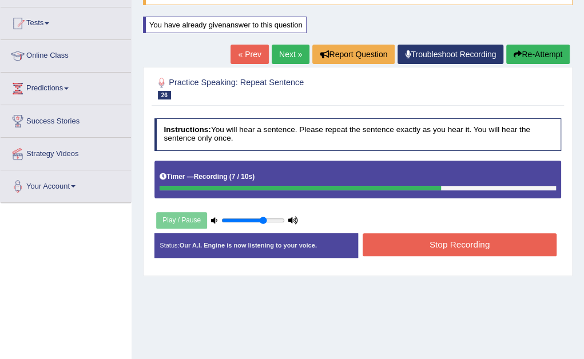
click at [506, 245] on button "Stop Recording" at bounding box center [459, 244] width 194 height 22
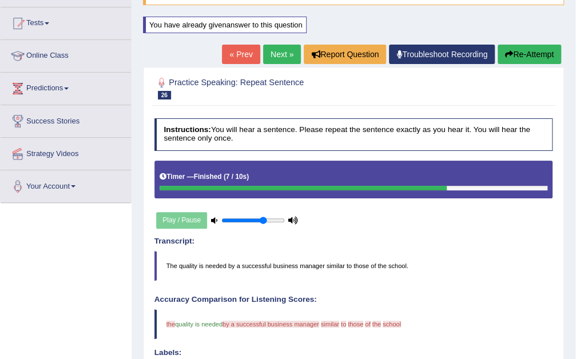
click at [525, 50] on button "Re-Attempt" at bounding box center [528, 54] width 63 height 19
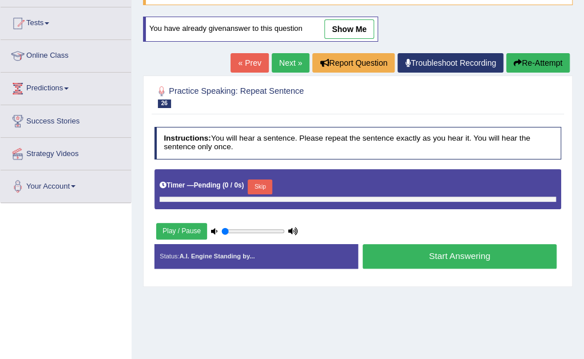
type input "0.7"
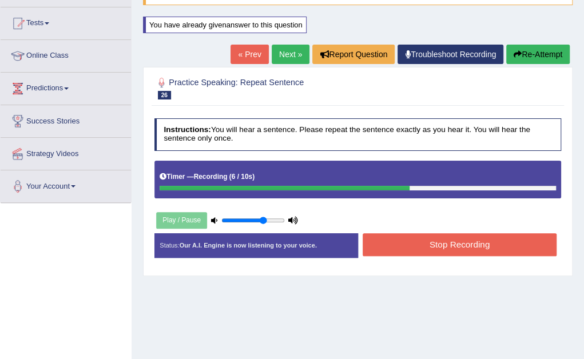
click at [493, 237] on button "Stop Recording" at bounding box center [459, 244] width 194 height 22
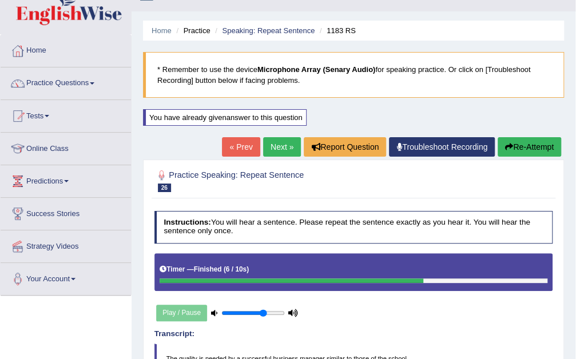
scroll to position [21, 0]
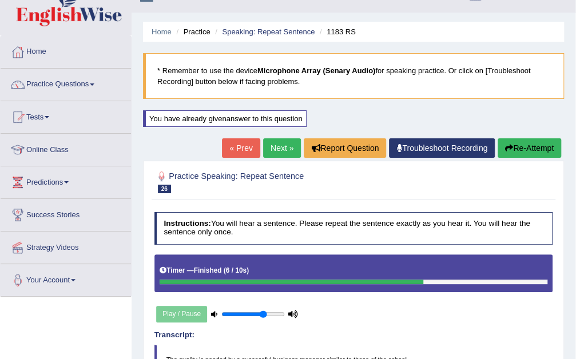
click at [290, 147] on link "Next »" at bounding box center [282, 147] width 38 height 19
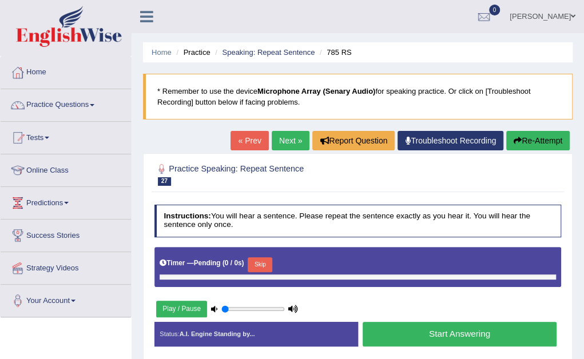
type input "0.7"
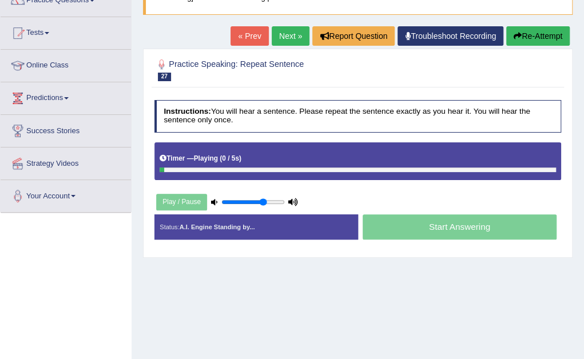
scroll to position [114, 0]
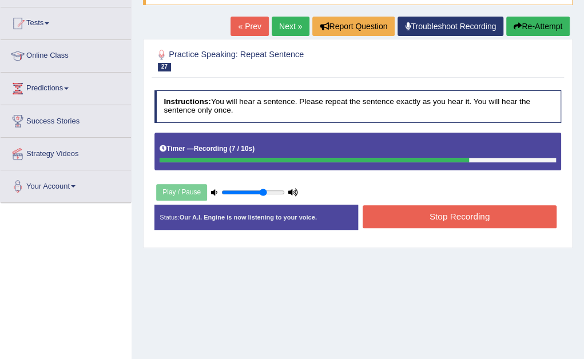
click at [473, 217] on button "Stop Recording" at bounding box center [459, 216] width 194 height 22
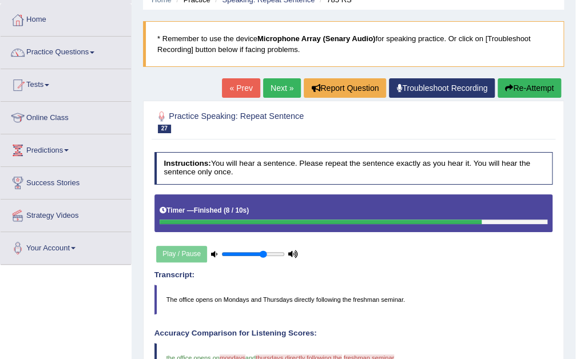
scroll to position [38, 0]
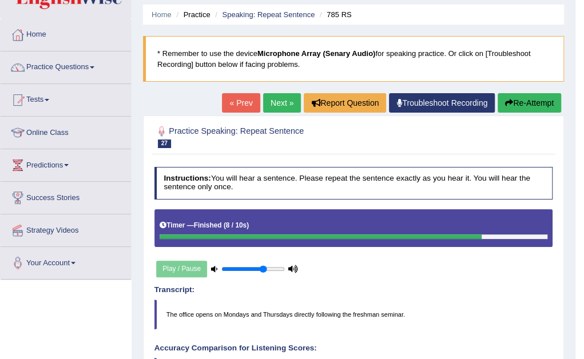
click at [274, 95] on link "Next »" at bounding box center [282, 102] width 38 height 19
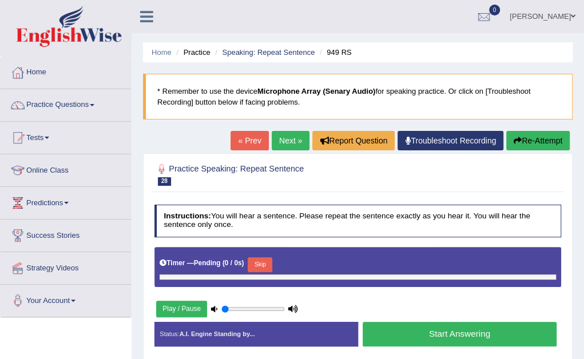
type input "0.7"
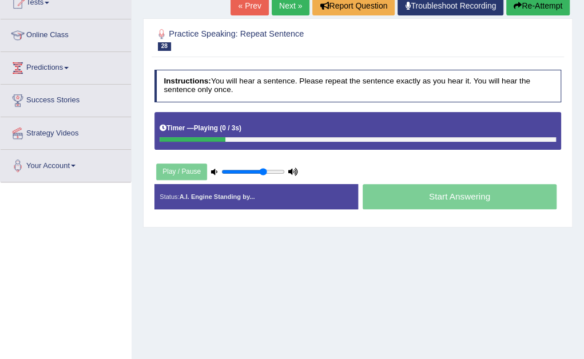
scroll to position [137, 0]
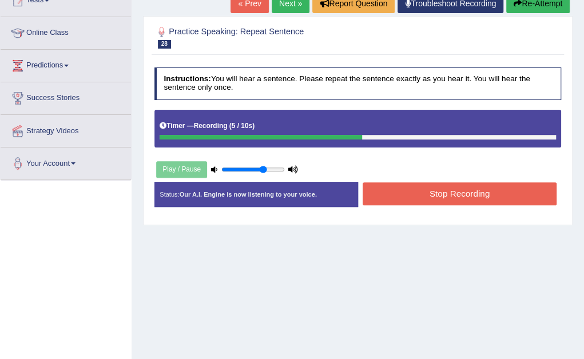
click at [466, 196] on button "Stop Recording" at bounding box center [459, 193] width 194 height 22
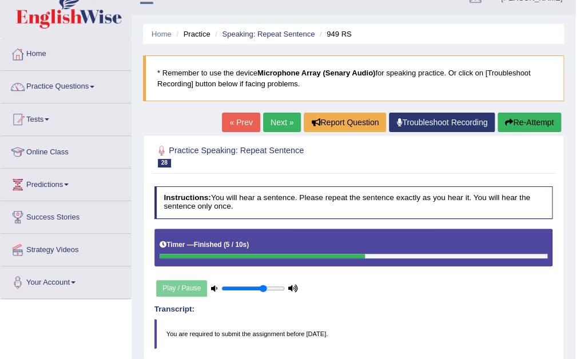
scroll to position [0, 0]
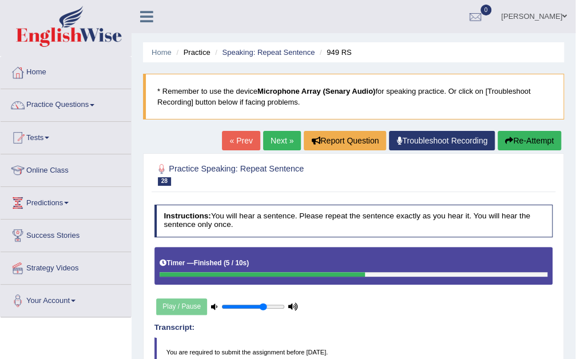
click at [283, 141] on link "Next »" at bounding box center [282, 140] width 38 height 19
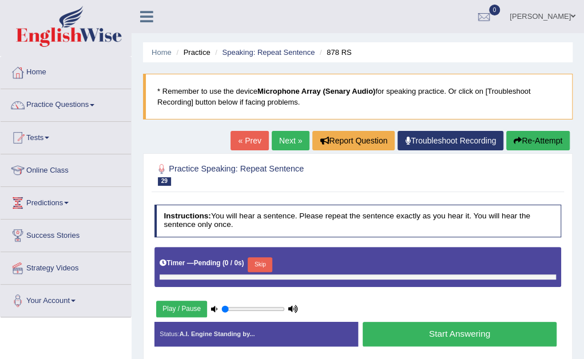
type input "0.7"
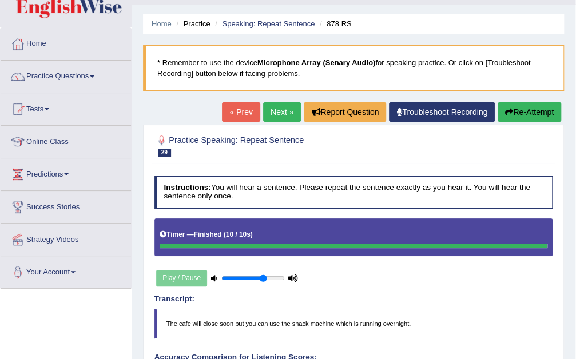
scroll to position [23, 0]
